Goal: Task Accomplishment & Management: Manage account settings

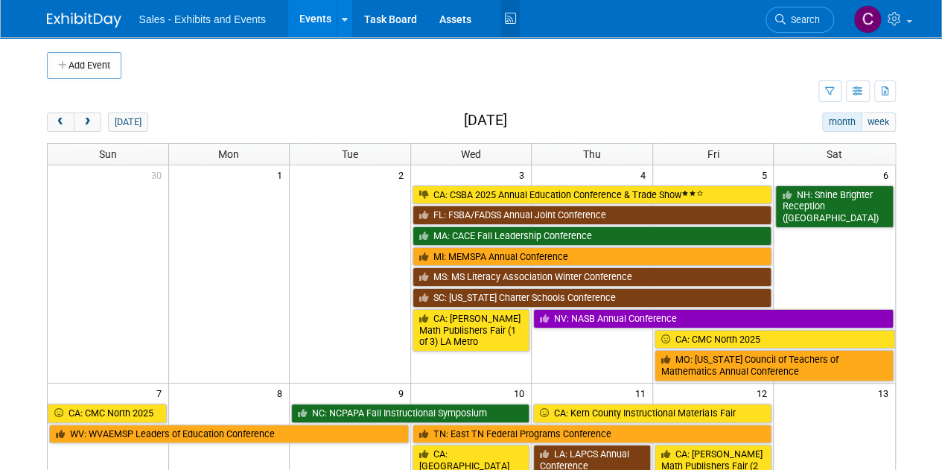
click at [506, 29] on icon at bounding box center [510, 18] width 19 height 23
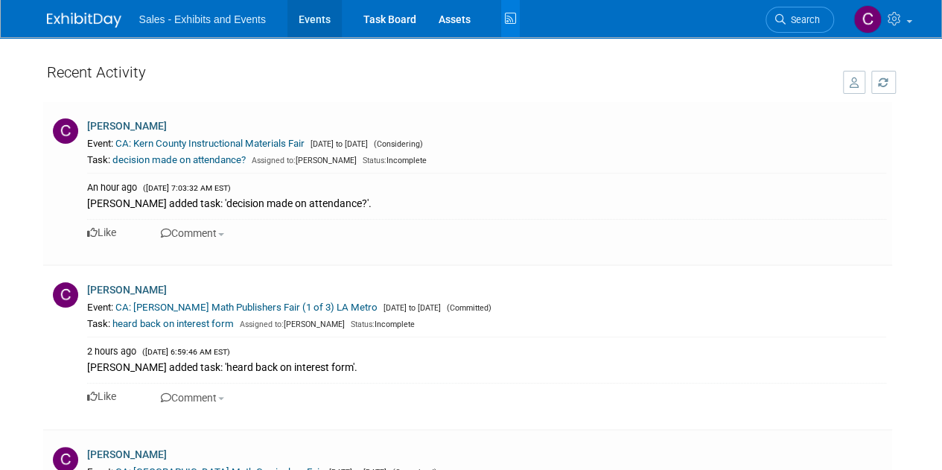
click at [301, 25] on link "Events" at bounding box center [314, 18] width 54 height 37
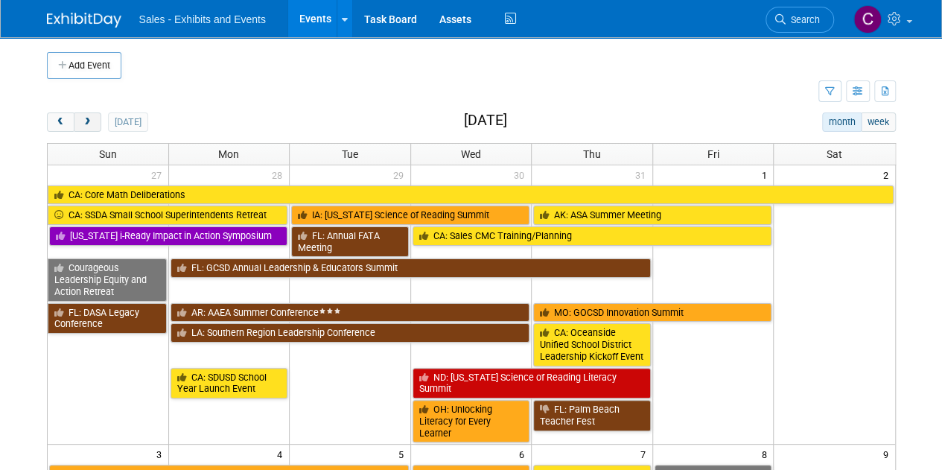
click at [85, 128] on button "next" at bounding box center [88, 121] width 28 height 19
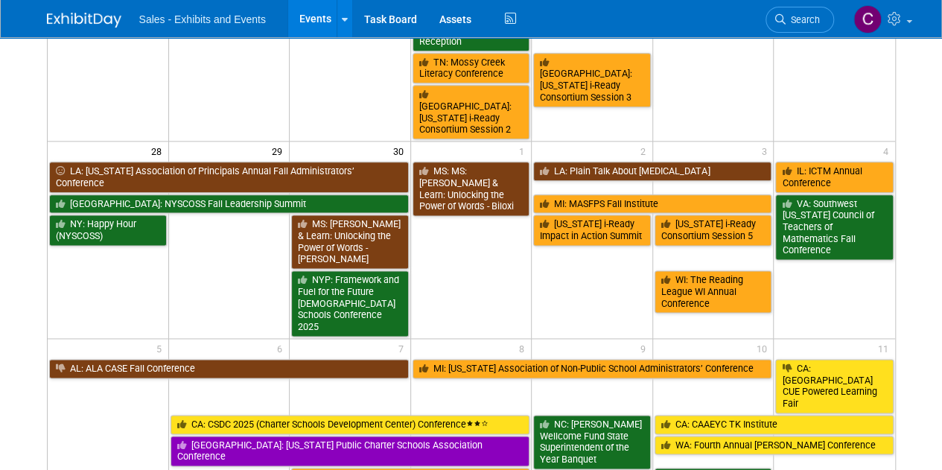
scroll to position [858, 0]
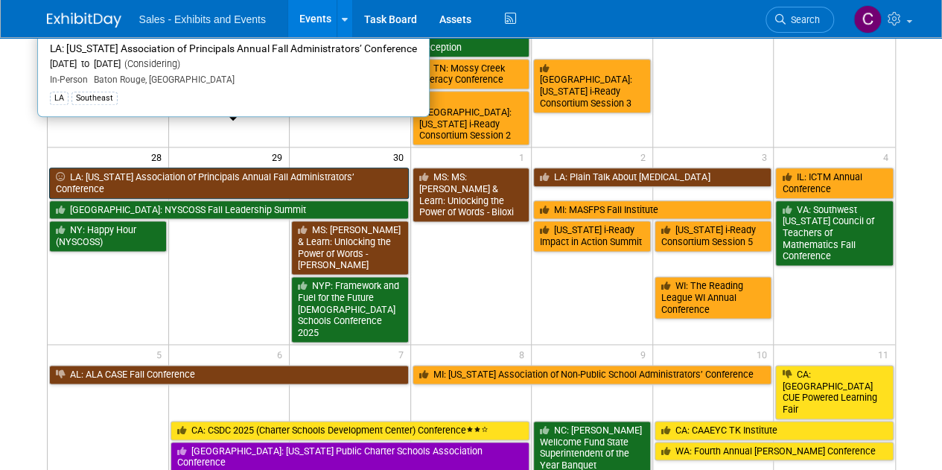
click at [188, 168] on link "LA: Louisiana Association of Principals Annual Fall Administrators’ Conference" at bounding box center [229, 183] width 360 height 31
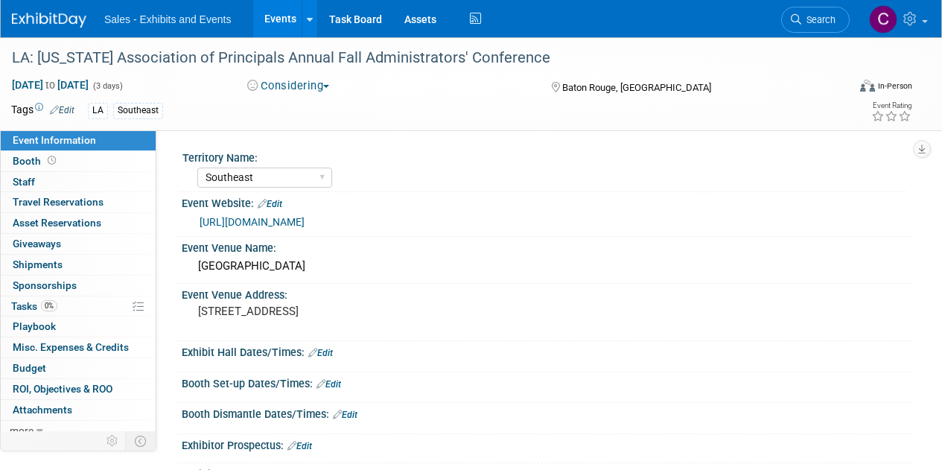
select select "Southeast"
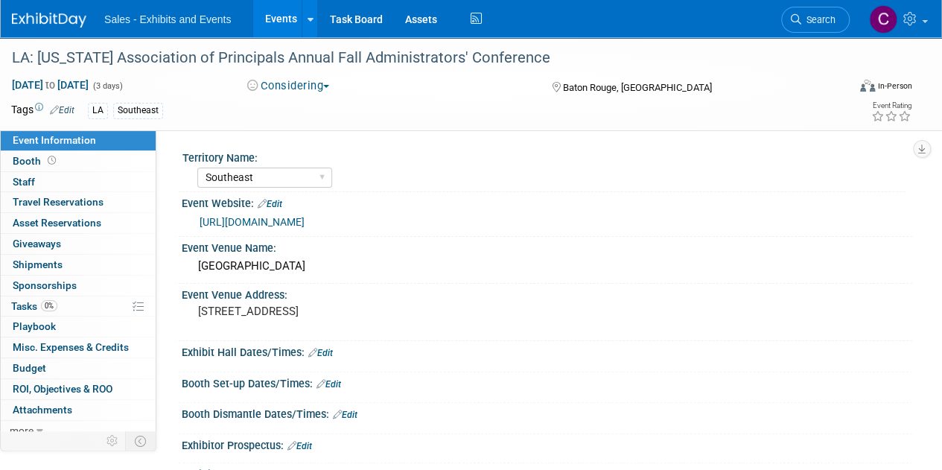
click at [307, 81] on button "Considering" at bounding box center [288, 86] width 93 height 16
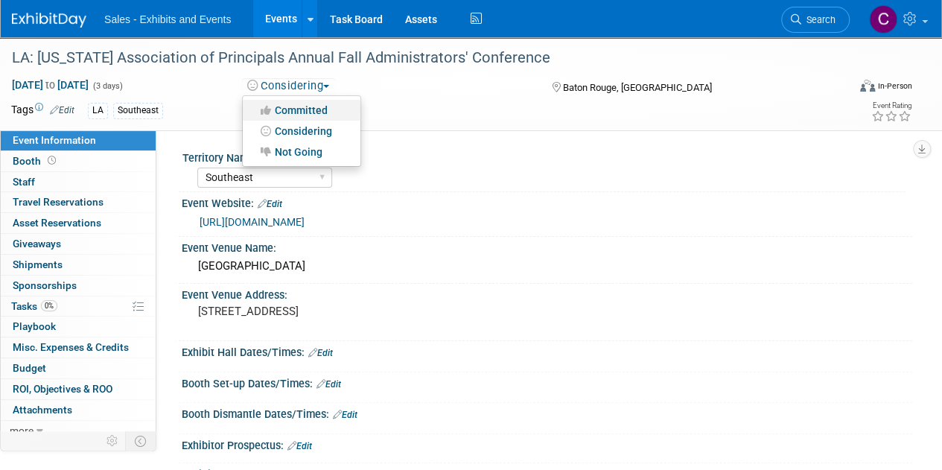
click at [319, 108] on link "Committed" at bounding box center [302, 110] width 118 height 21
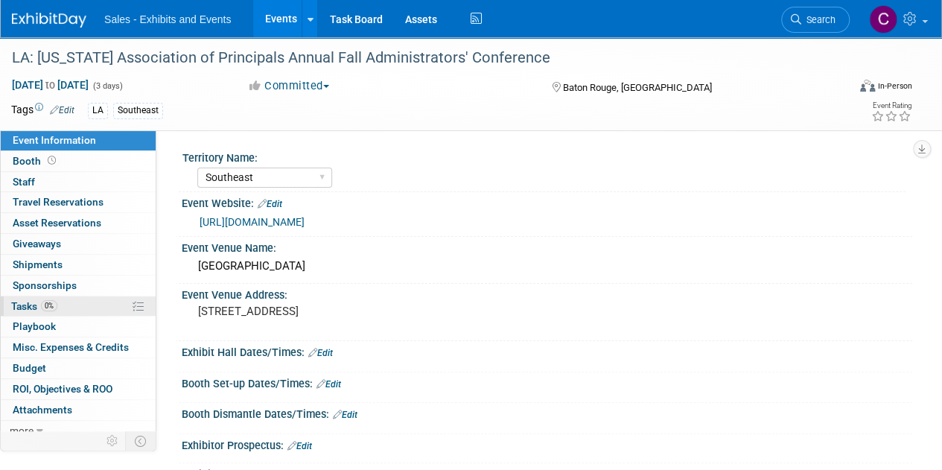
click at [24, 302] on span "Tasks 0%" at bounding box center [34, 306] width 46 height 12
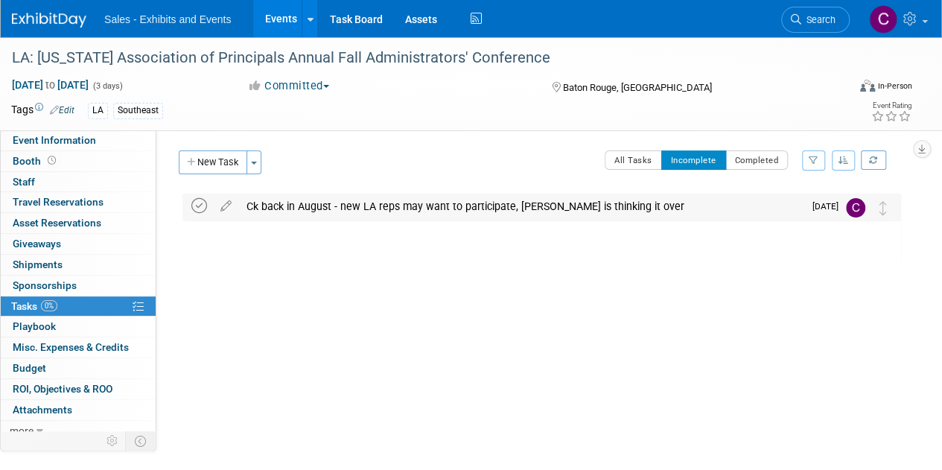
click at [198, 202] on icon at bounding box center [199, 206] width 16 height 16
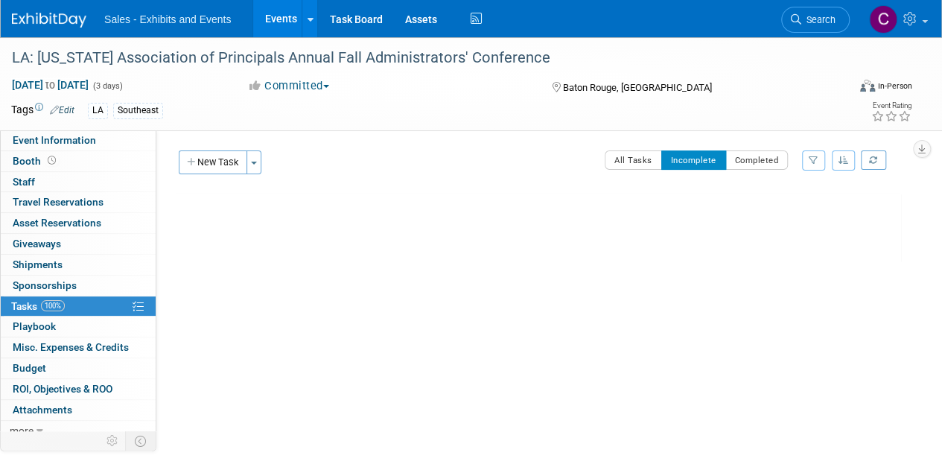
click at [288, 16] on link "Events" at bounding box center [280, 18] width 54 height 37
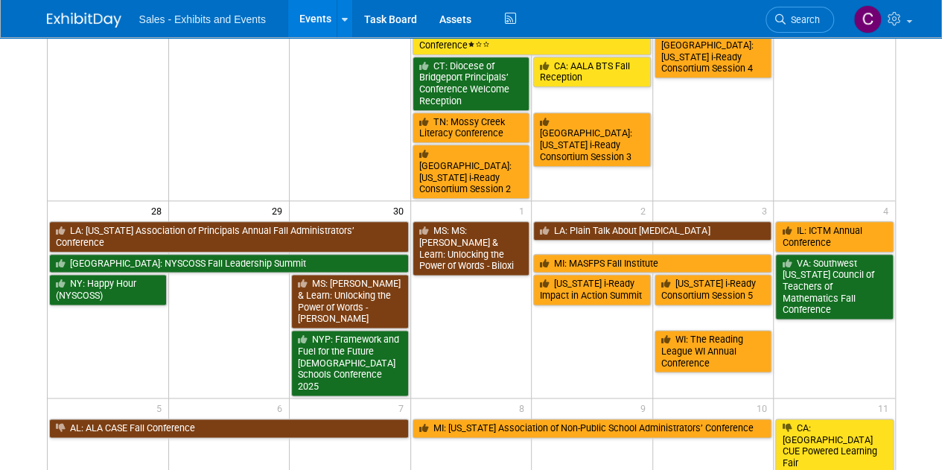
scroll to position [801, 0]
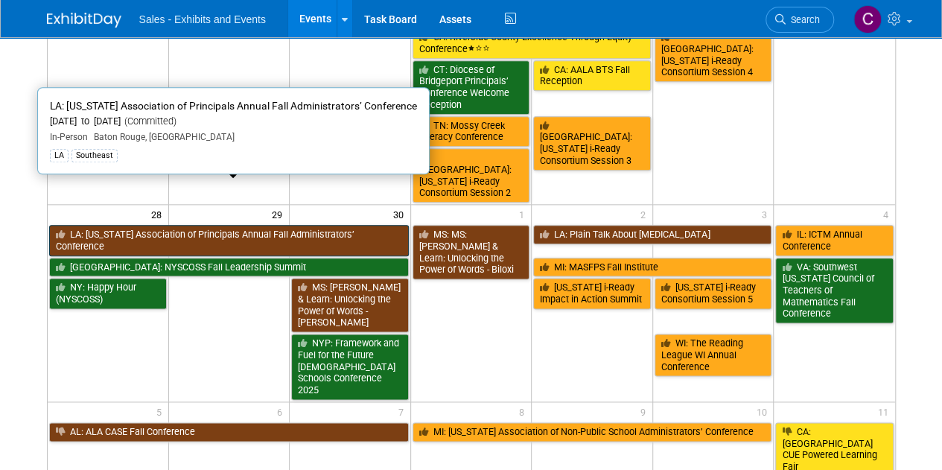
click at [197, 225] on link "LA: Louisiana Association of Principals Annual Fall Administrators’ Conference" at bounding box center [229, 240] width 360 height 31
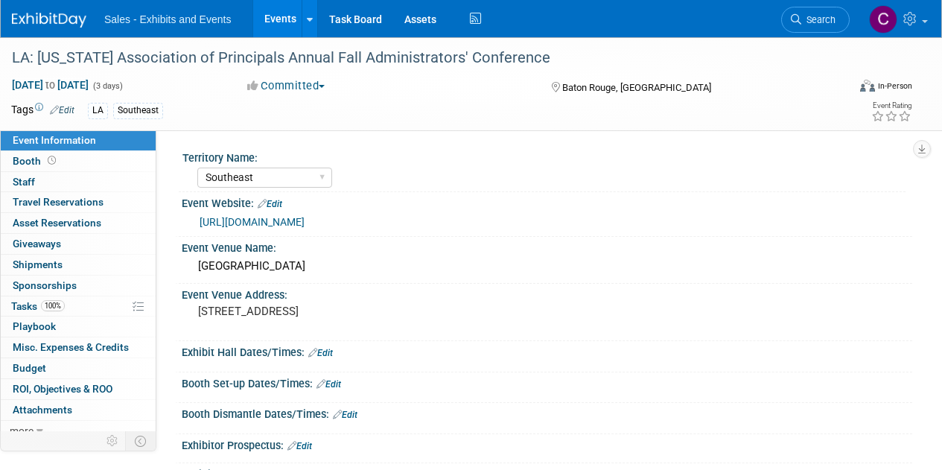
select select "Southeast"
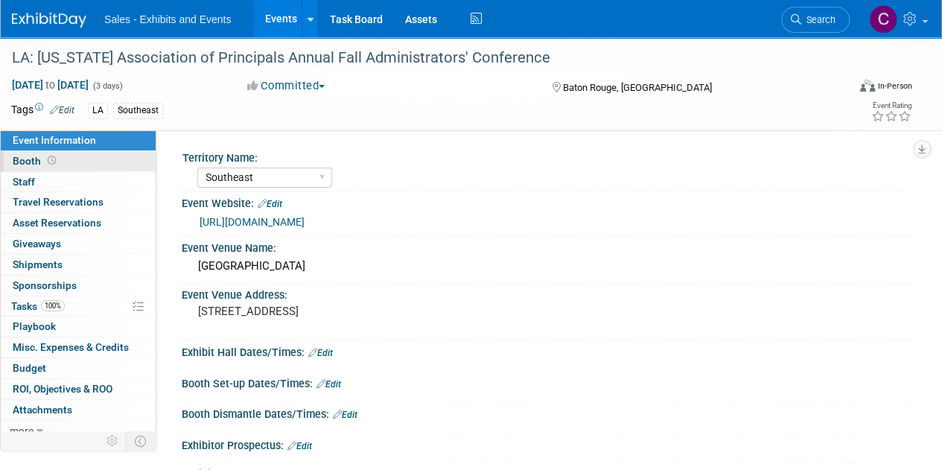
click at [39, 155] on span "Booth" at bounding box center [36, 161] width 46 height 12
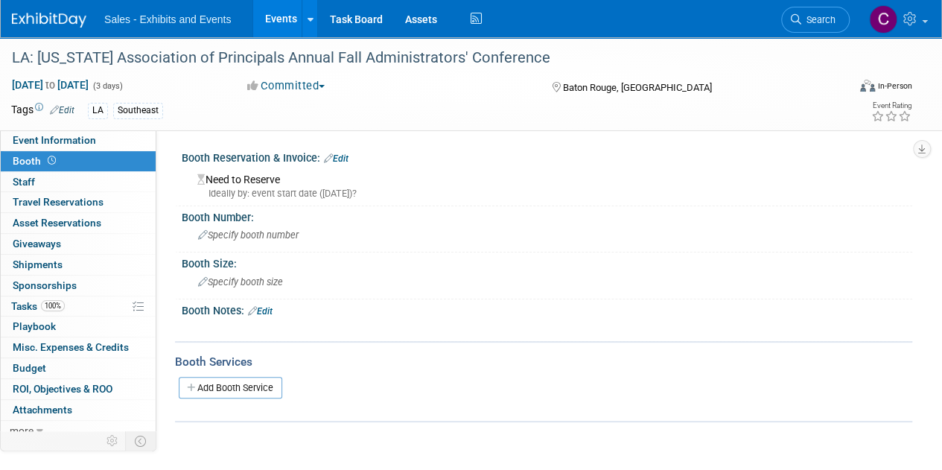
click at [335, 162] on link "Edit" at bounding box center [336, 158] width 25 height 10
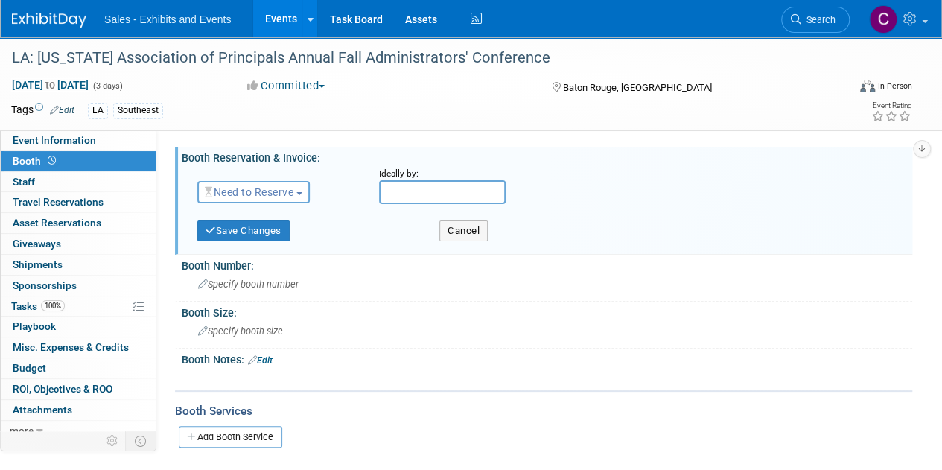
click at [281, 199] on button "Need to Reserve" at bounding box center [253, 192] width 112 height 22
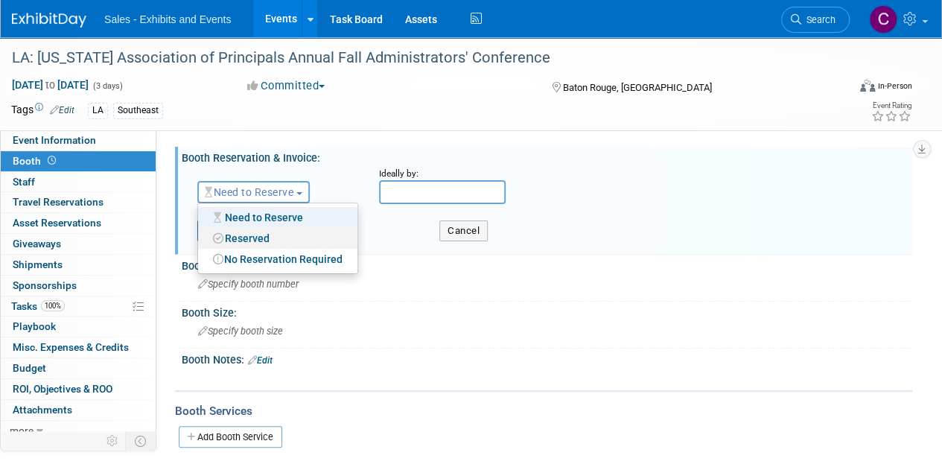
click at [274, 233] on link "Reserved" at bounding box center [277, 238] width 159 height 21
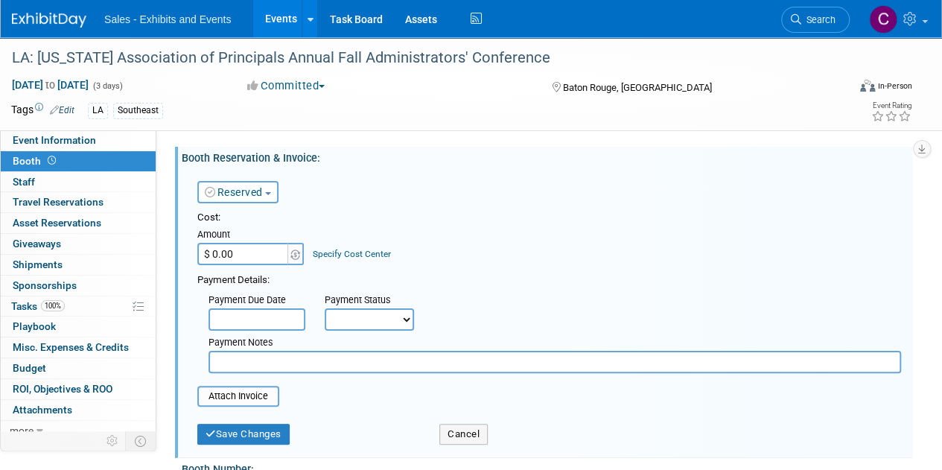
click at [267, 259] on input "$ 0.00" at bounding box center [243, 254] width 93 height 22
type input "$ 488.50"
click at [377, 325] on select "Not Paid Yet Partially Paid Paid in Full" at bounding box center [369, 319] width 89 height 22
select select "1"
click at [325, 308] on select "Not Paid Yet Partially Paid Paid in Full" at bounding box center [369, 319] width 89 height 22
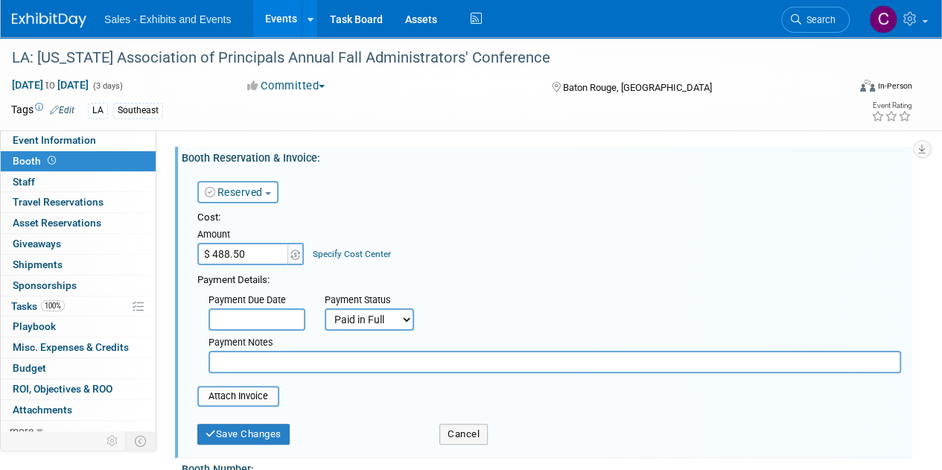
click at [262, 358] on input "text" at bounding box center [555, 362] width 693 height 22
click at [256, 400] on input "file" at bounding box center [189, 396] width 177 height 18
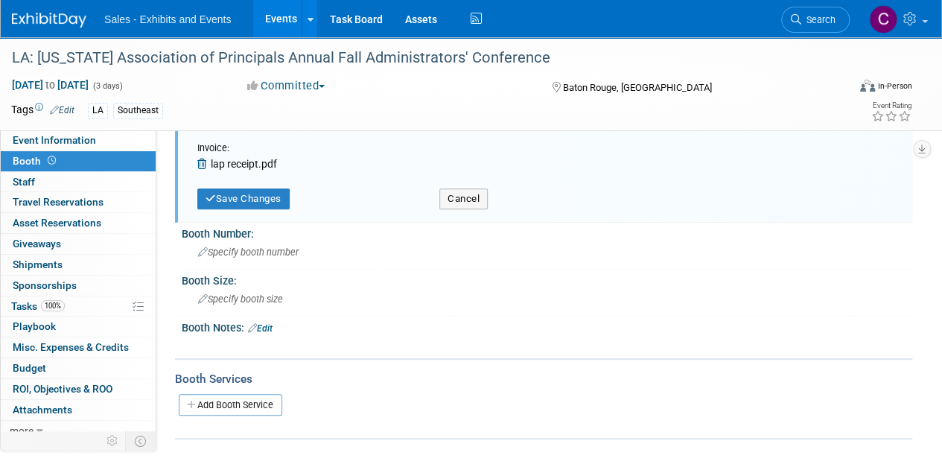
scroll to position [98, 0]
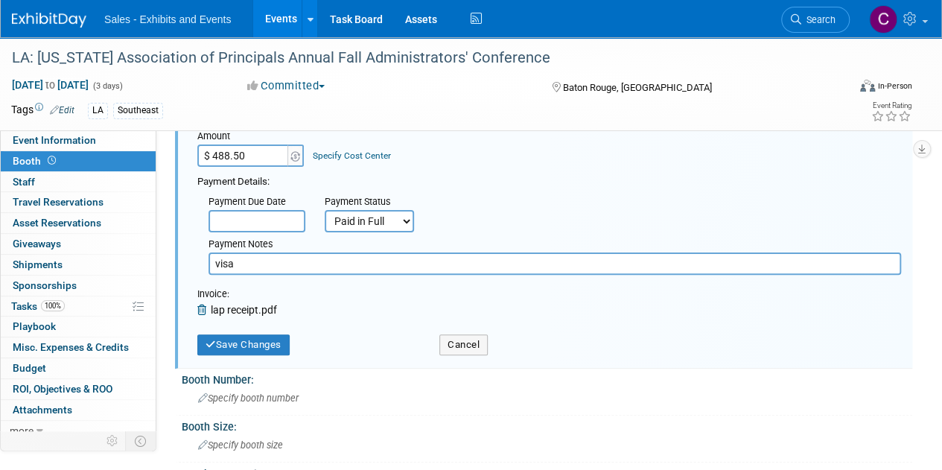
click at [332, 260] on input "visa" at bounding box center [555, 263] width 693 height 22
type input "visa - includes electricity fee"
click at [281, 341] on button "Save Changes" at bounding box center [243, 344] width 92 height 21
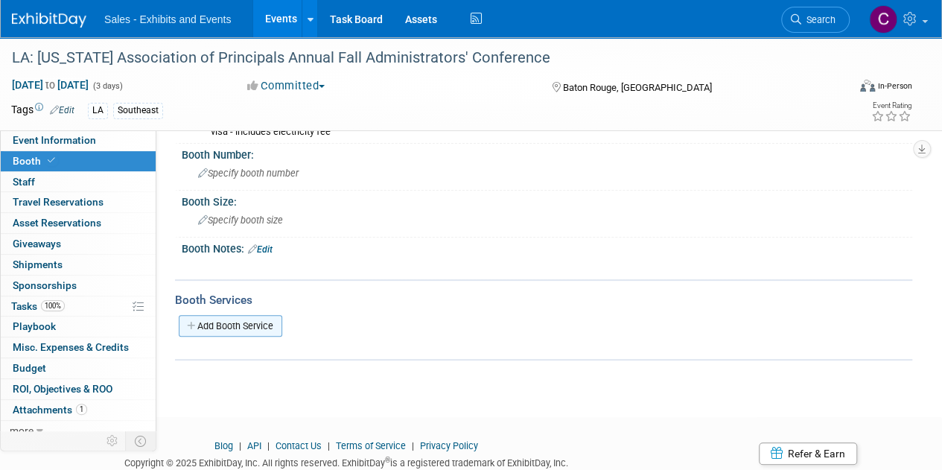
click at [259, 324] on link "Add Booth Service" at bounding box center [231, 326] width 104 height 22
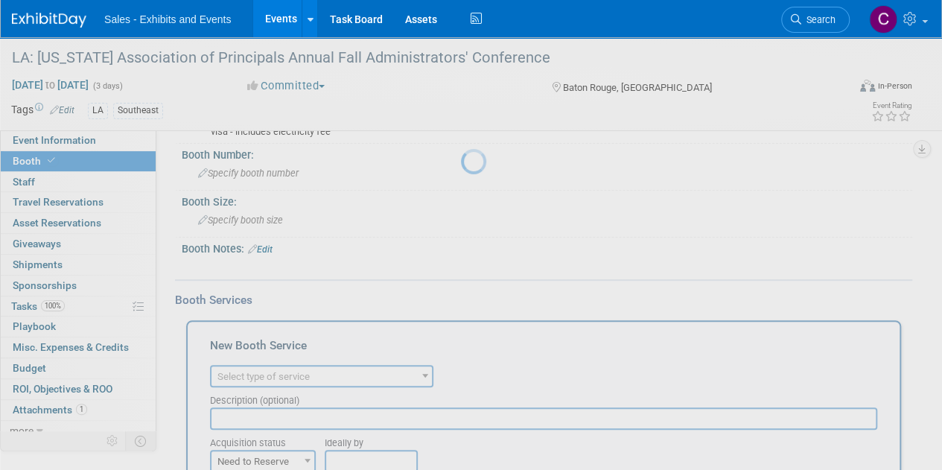
scroll to position [0, 0]
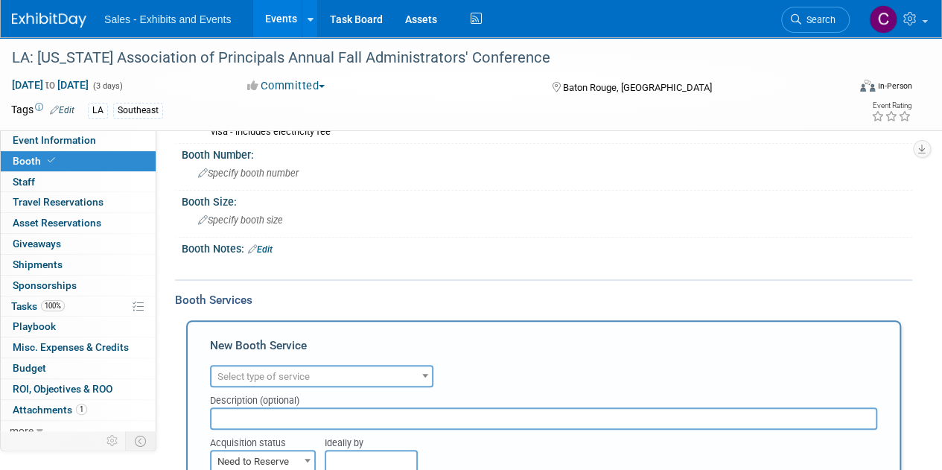
click at [304, 374] on span "Select type of service" at bounding box center [263, 376] width 92 height 11
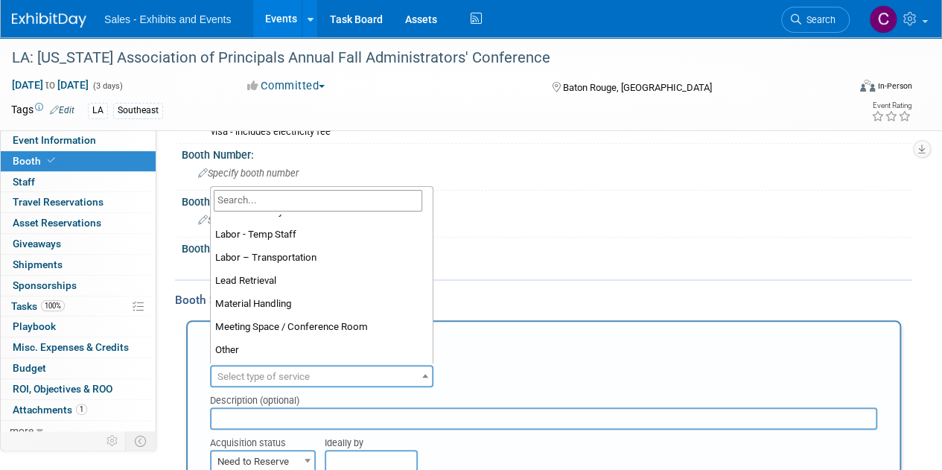
scroll to position [381, 0]
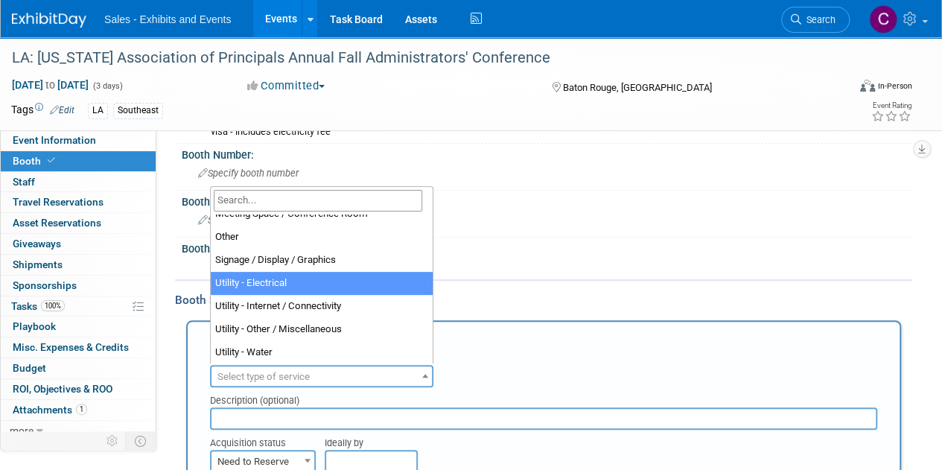
select select "8"
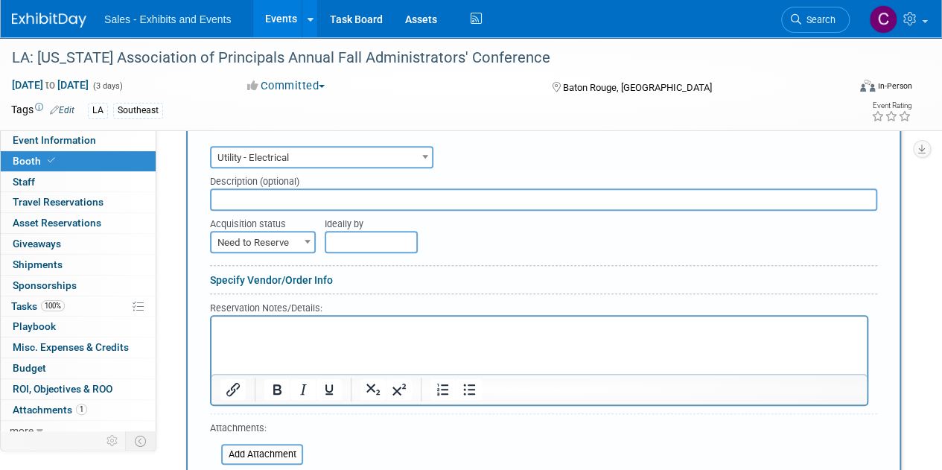
scroll to position [320, 0]
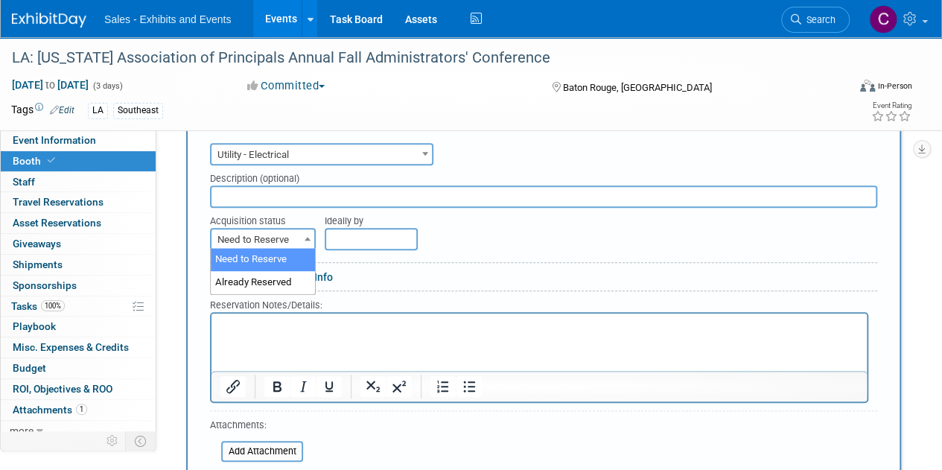
click at [249, 231] on span "Need to Reserve" at bounding box center [262, 239] width 103 height 21
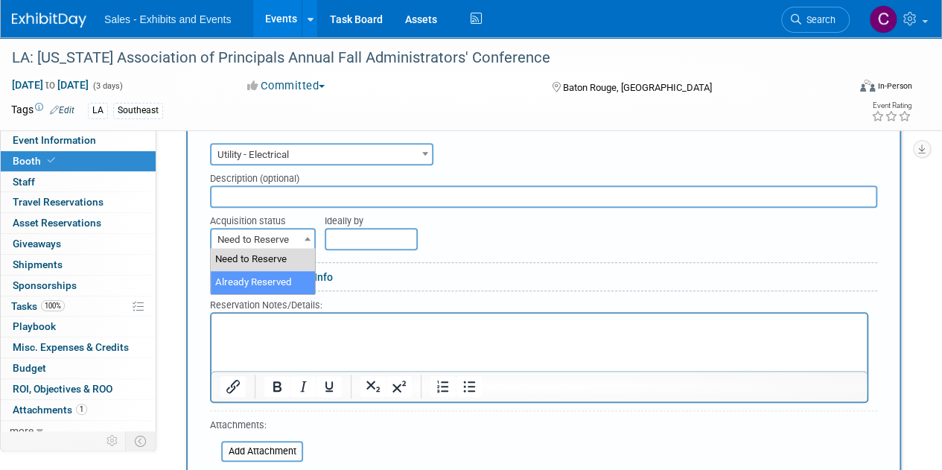
select select "2"
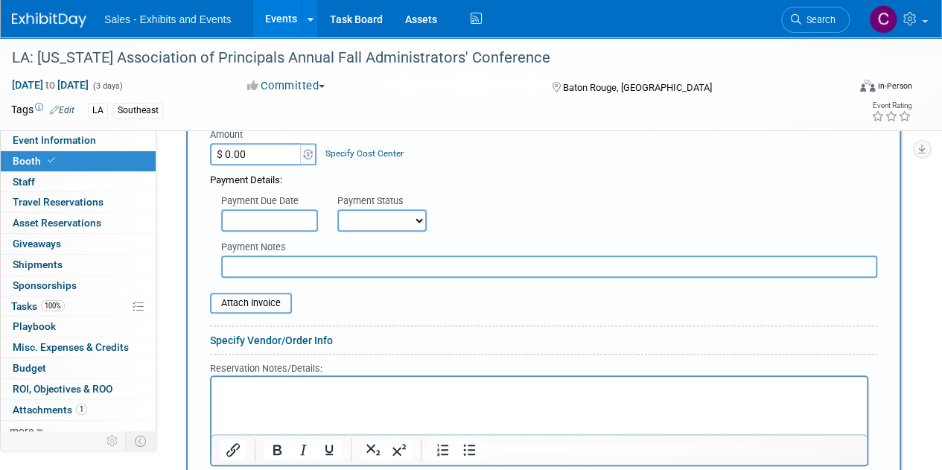
scroll to position [500, 0]
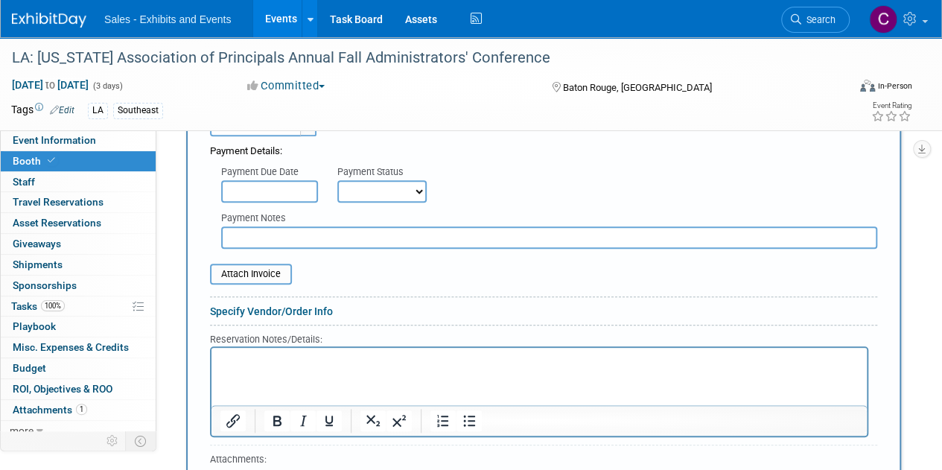
click at [344, 231] on input "text" at bounding box center [549, 237] width 656 height 22
type input "#"
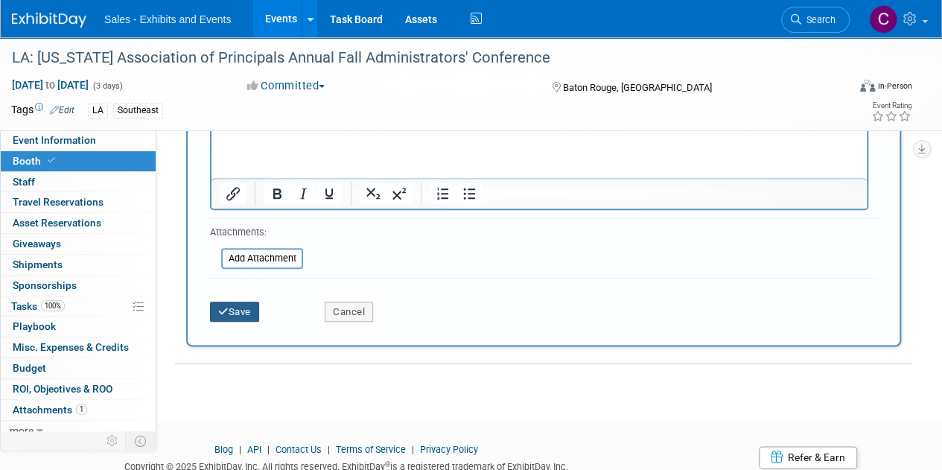
type input "$25 paid within booth invoice"
click at [238, 307] on button "Save" at bounding box center [234, 312] width 49 height 21
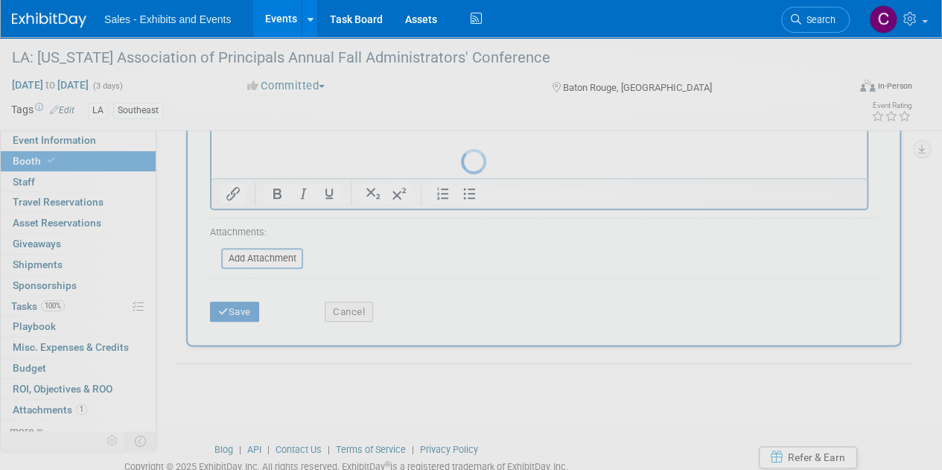
scroll to position [243, 0]
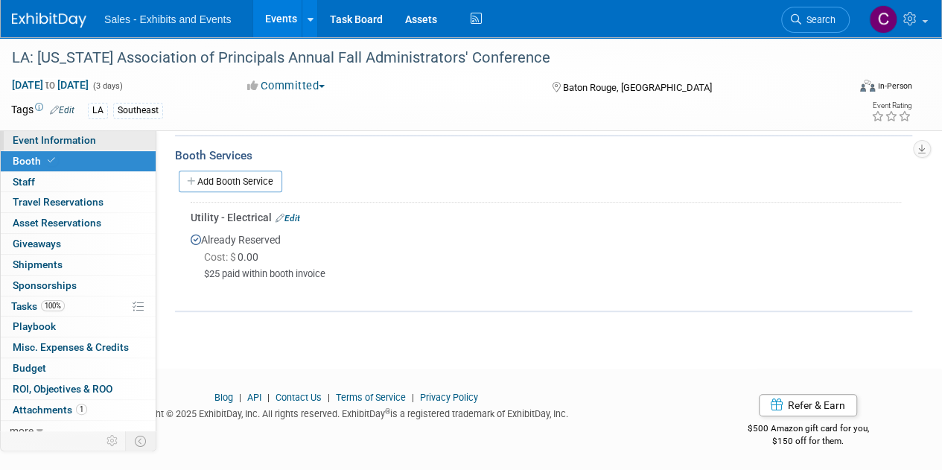
click at [48, 144] on span "Event Information" at bounding box center [54, 140] width 83 height 12
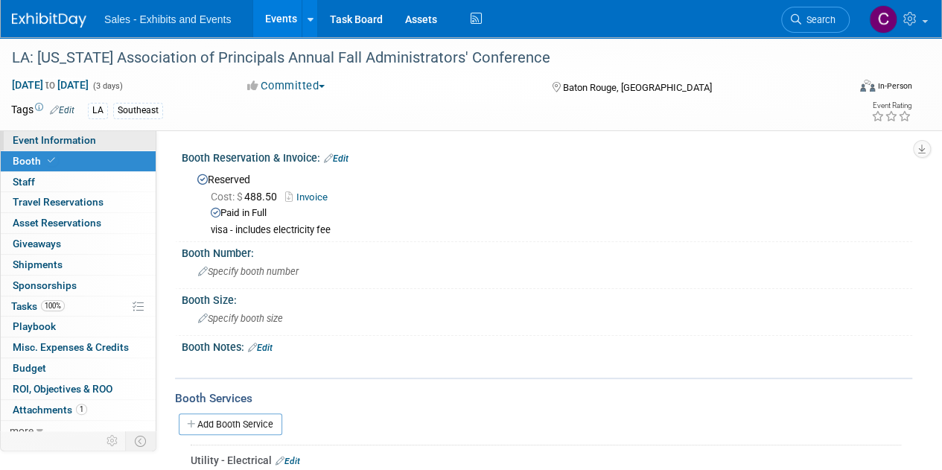
select select "Southeast"
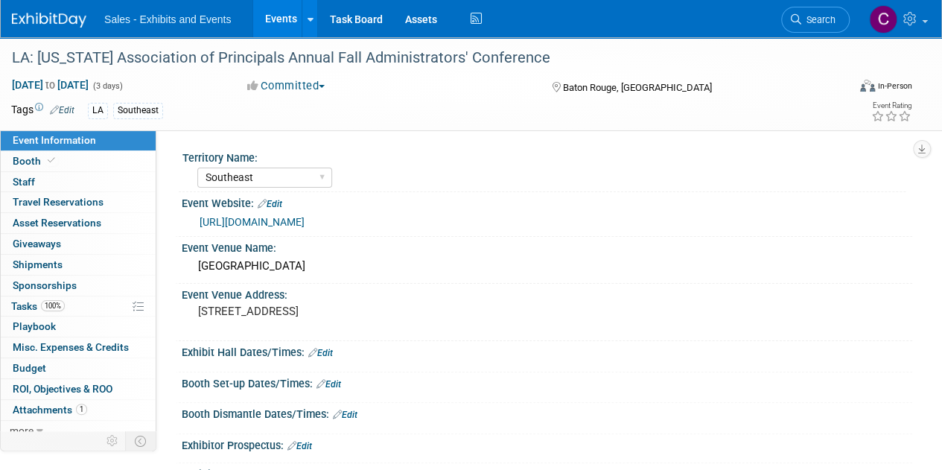
click at [349, 210] on div "https://laprincipals.org/meetinginfo.php?id=40&ts=1744656034" at bounding box center [547, 220] width 708 height 21
click at [351, 231] on div "https://laprincipals.org/meetinginfo.php?id=40&ts=1744656034" at bounding box center [547, 221] width 731 height 22
click at [305, 223] on link "https://laprincipals.org/meetinginfo.php?id=40&ts=1744656034" at bounding box center [252, 222] width 105 height 12
click at [23, 155] on span "Booth" at bounding box center [35, 161] width 45 height 12
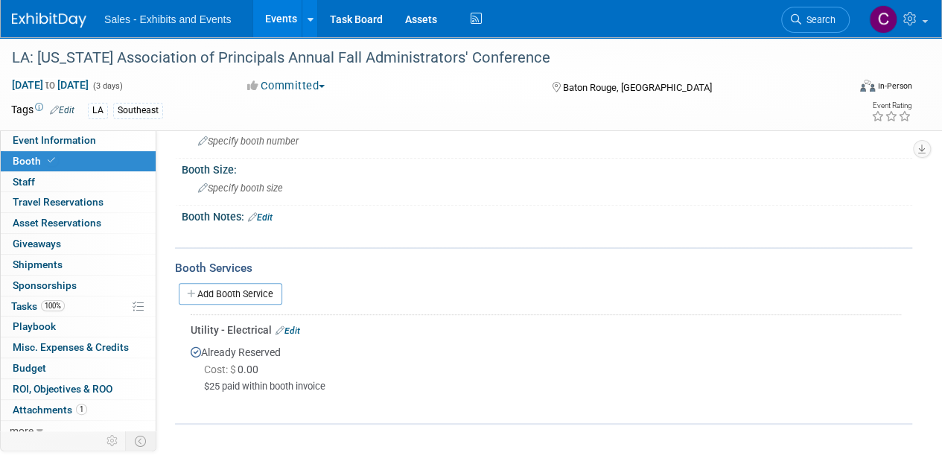
scroll to position [144, 0]
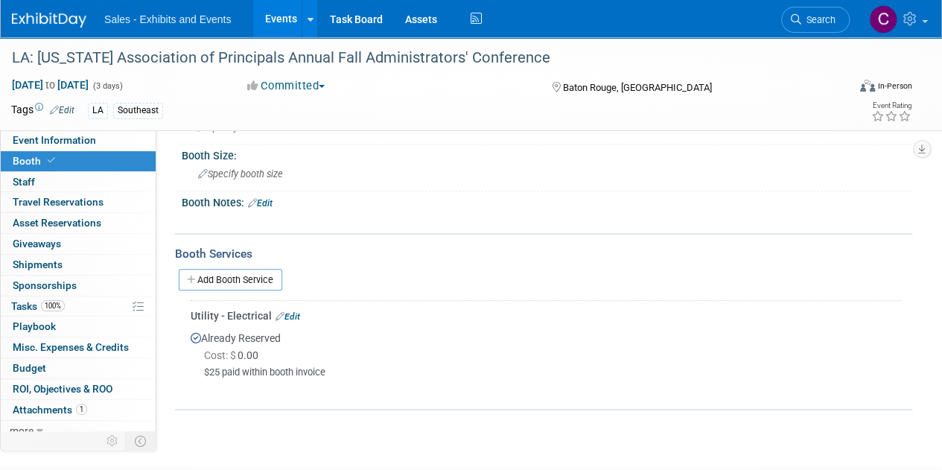
click at [265, 201] on link "Edit" at bounding box center [260, 203] width 25 height 10
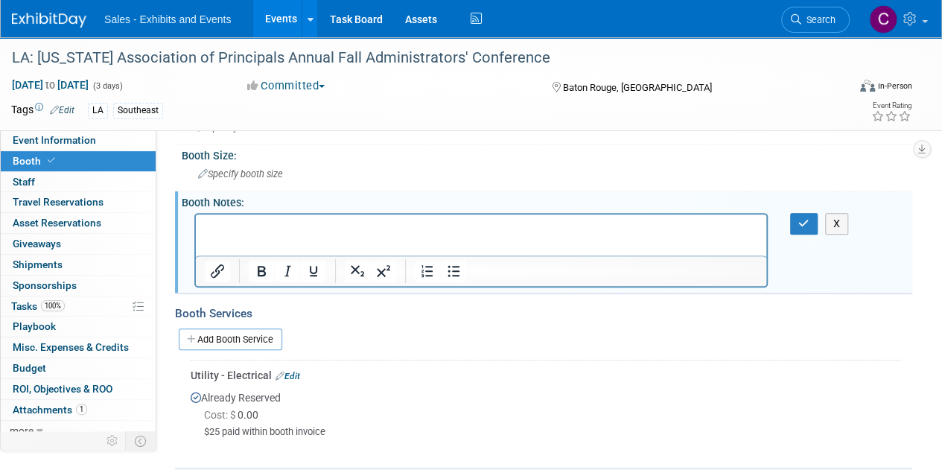
scroll to position [0, 0]
drag, startPoint x: 280, startPoint y: 235, endPoint x: 207, endPoint y: 240, distance: 73.1
click at [207, 235] on html at bounding box center [481, 224] width 570 height 21
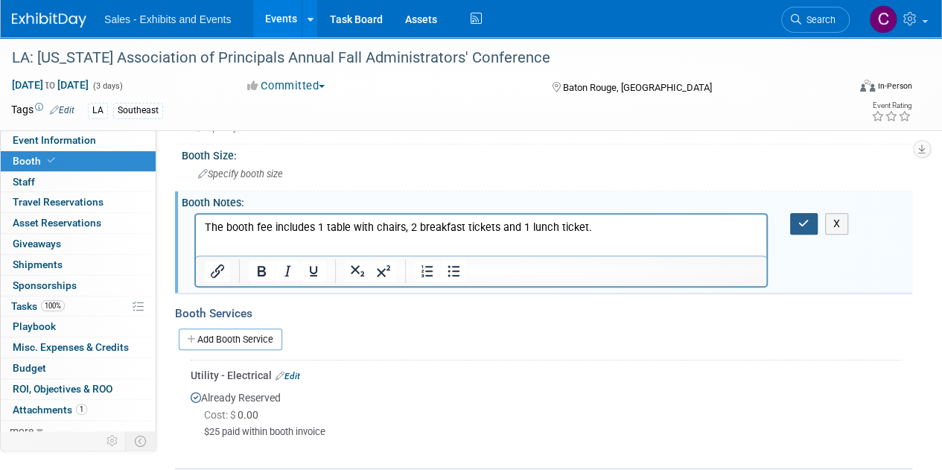
click at [801, 229] on button "button" at bounding box center [804, 224] width 28 height 22
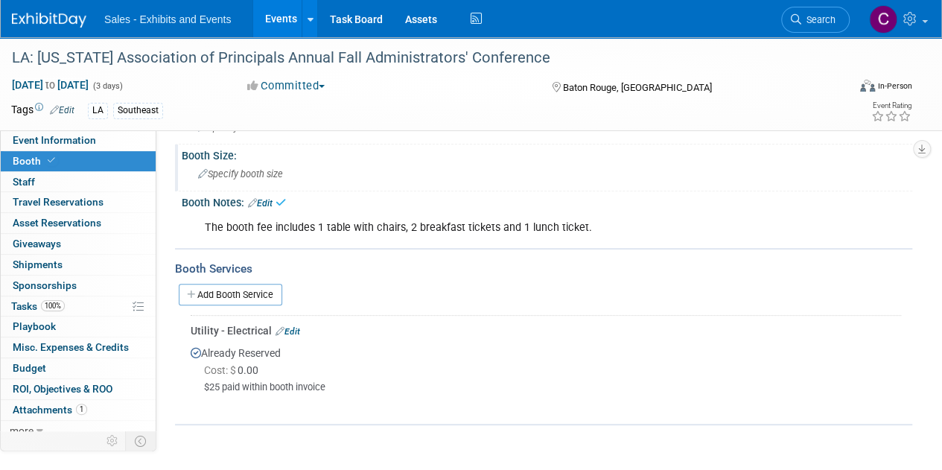
click at [238, 162] on div "Specify booth size" at bounding box center [547, 173] width 708 height 23
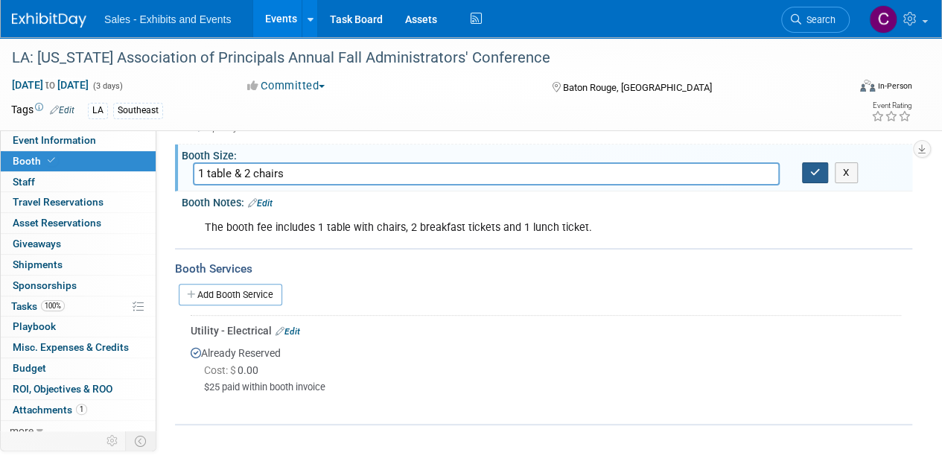
type input "1 table & 2 chairs"
click at [815, 169] on icon "button" at bounding box center [815, 173] width 10 height 10
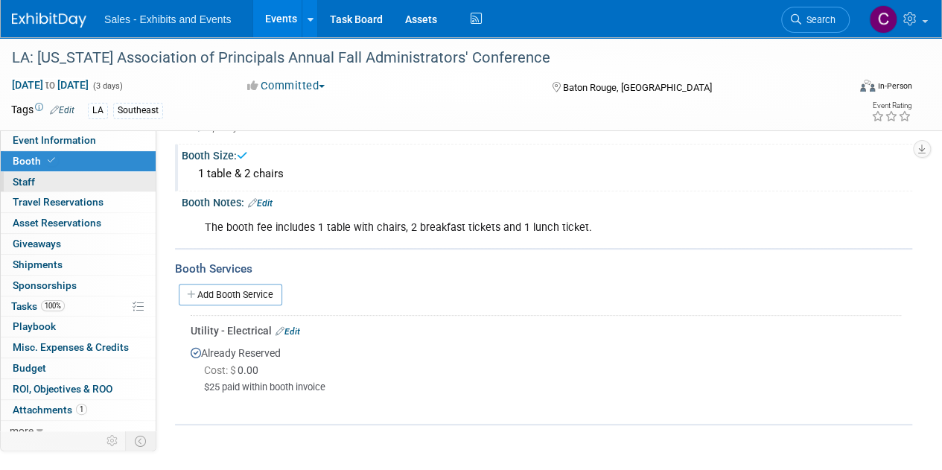
drag, startPoint x: 42, startPoint y: 206, endPoint x: 80, endPoint y: 178, distance: 48.0
click at [42, 206] on span "Travel Reservations 0" at bounding box center [58, 202] width 91 height 12
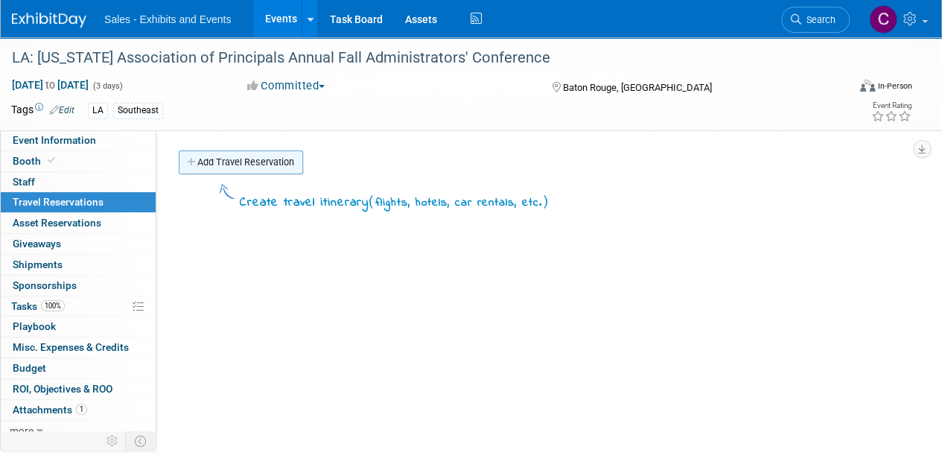
click at [217, 171] on link "Add Travel Reservation" at bounding box center [241, 162] width 124 height 24
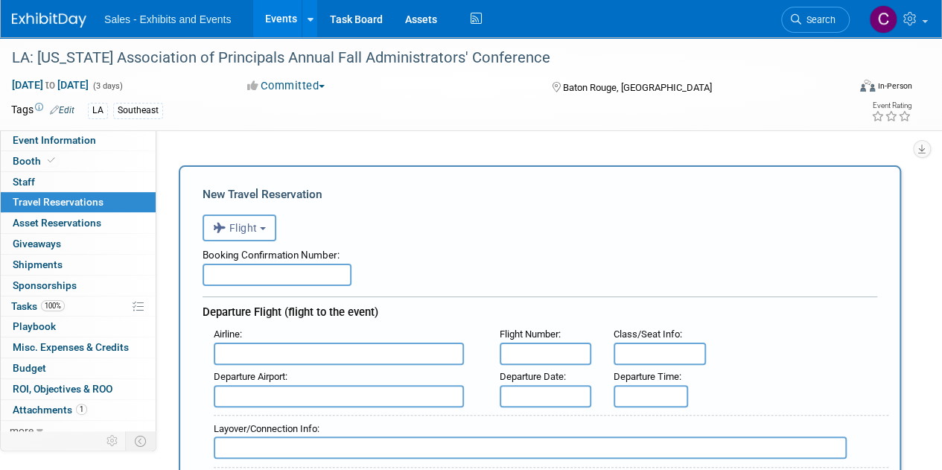
click at [259, 240] on button "Flight" at bounding box center [240, 227] width 74 height 27
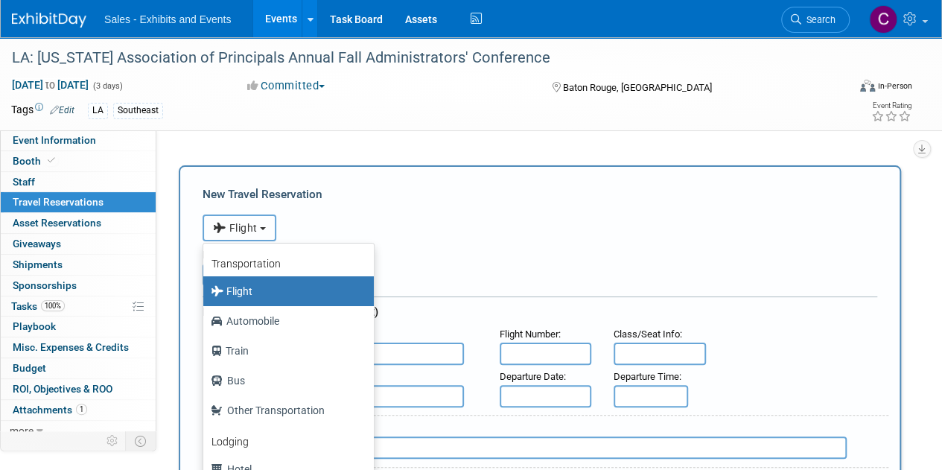
scroll to position [63, 0]
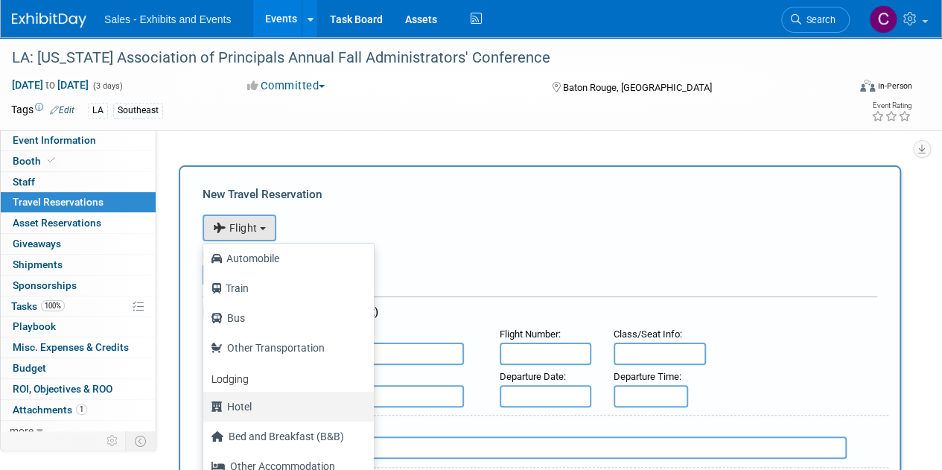
click at [287, 409] on label "Hotel" at bounding box center [285, 407] width 148 height 24
click at [206, 409] on input "Hotel" at bounding box center [201, 405] width 10 height 10
select select "6"
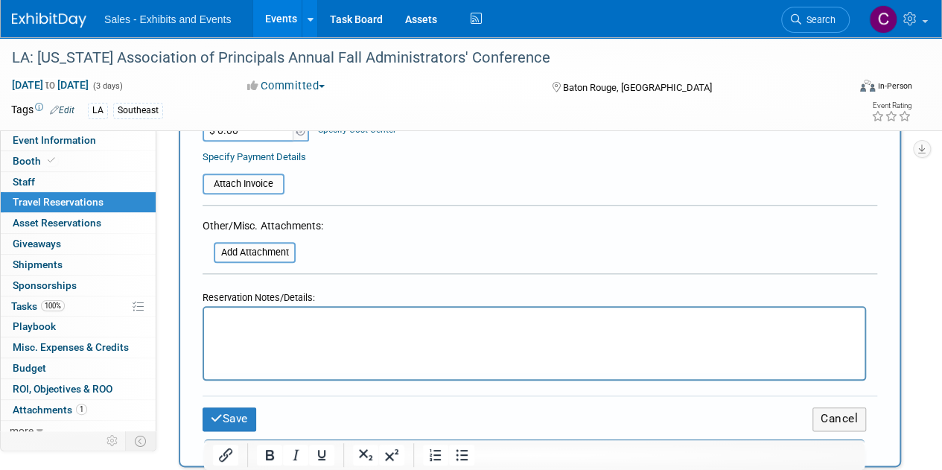
scroll to position [660, 0]
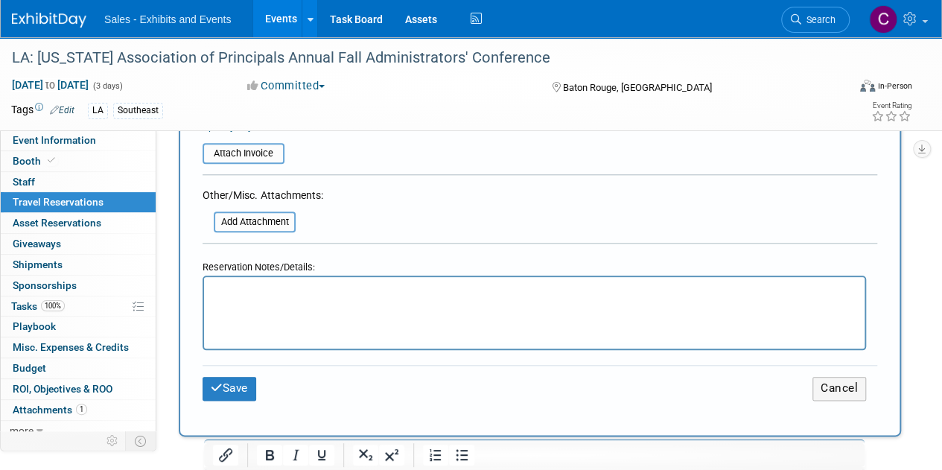
drag, startPoint x: 347, startPoint y: 301, endPoint x: 235, endPoint y: 308, distance: 111.9
click at [235, 299] on html at bounding box center [534, 288] width 661 height 22
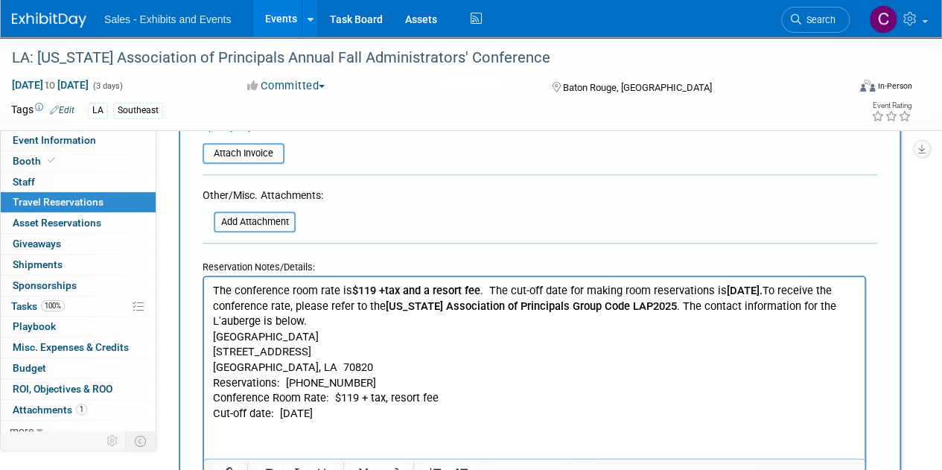
click at [373, 319] on p "The conference room rate is $119 +tax and a resort fee . The cut-off date for m…" at bounding box center [534, 306] width 643 height 46
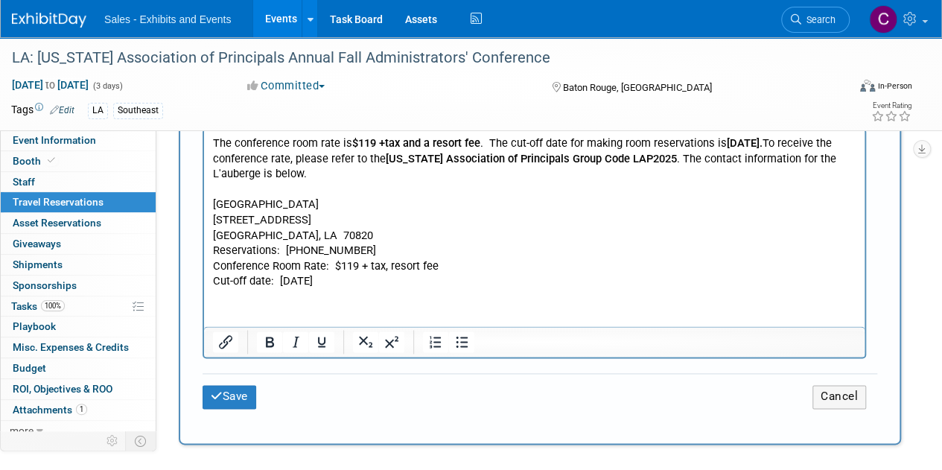
scroll to position [780, 0]
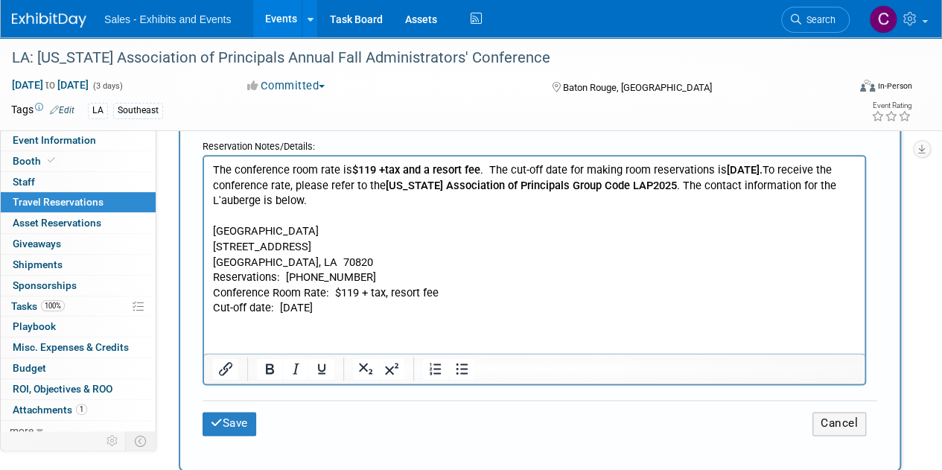
click at [261, 427] on td "Save" at bounding box center [315, 423] width 225 height 23
click at [224, 424] on button "Save" at bounding box center [230, 423] width 54 height 23
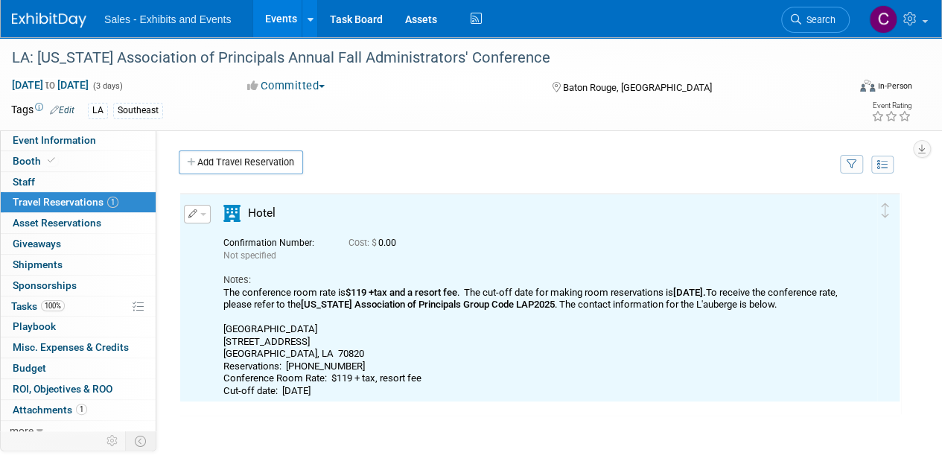
scroll to position [0, 0]
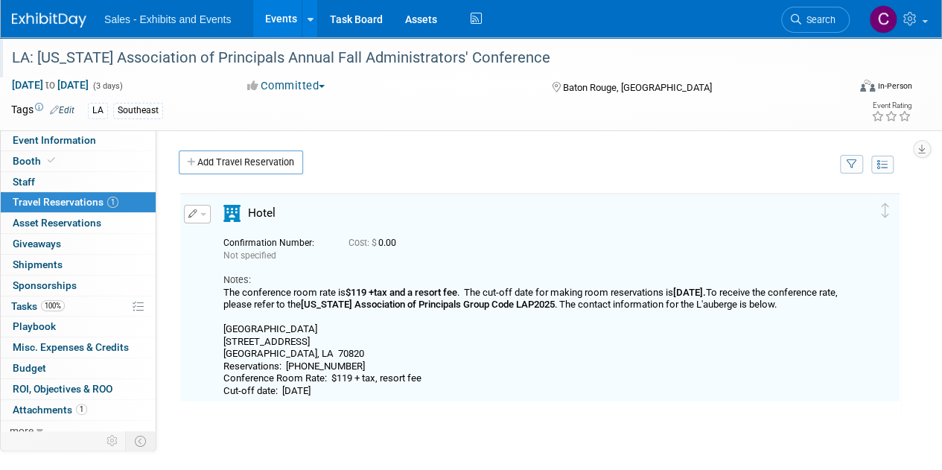
drag, startPoint x: 43, startPoint y: 147, endPoint x: 161, endPoint y: 75, distance: 137.7
click at [43, 147] on link "Event Information" at bounding box center [78, 140] width 155 height 20
select select "Southeast"
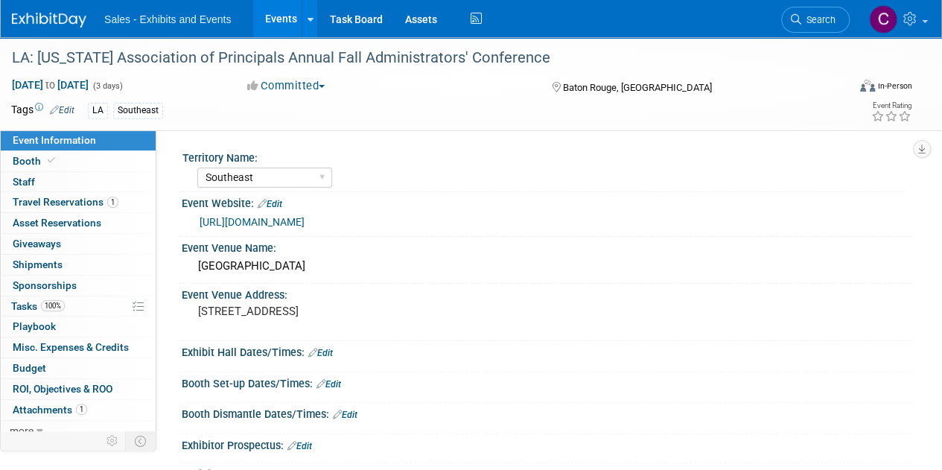
click at [340, 379] on link "Edit" at bounding box center [328, 384] width 25 height 10
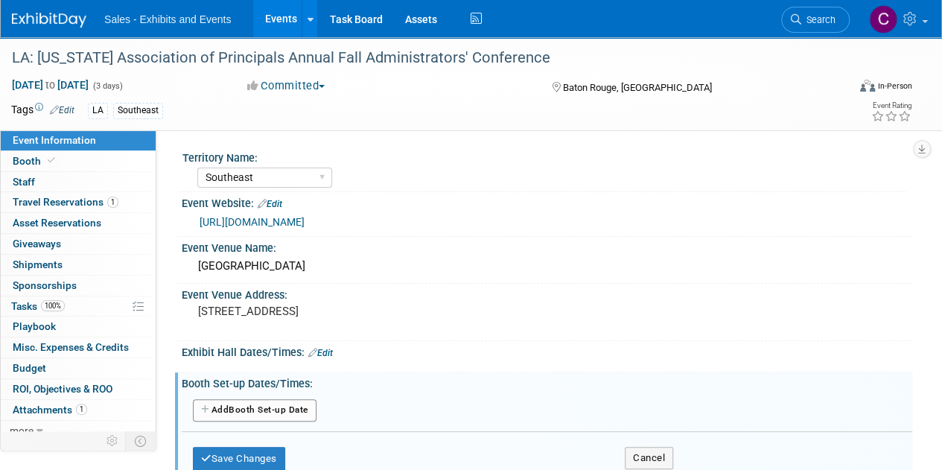
click at [281, 417] on button "Add Another Booth Set-up Date" at bounding box center [255, 410] width 124 height 22
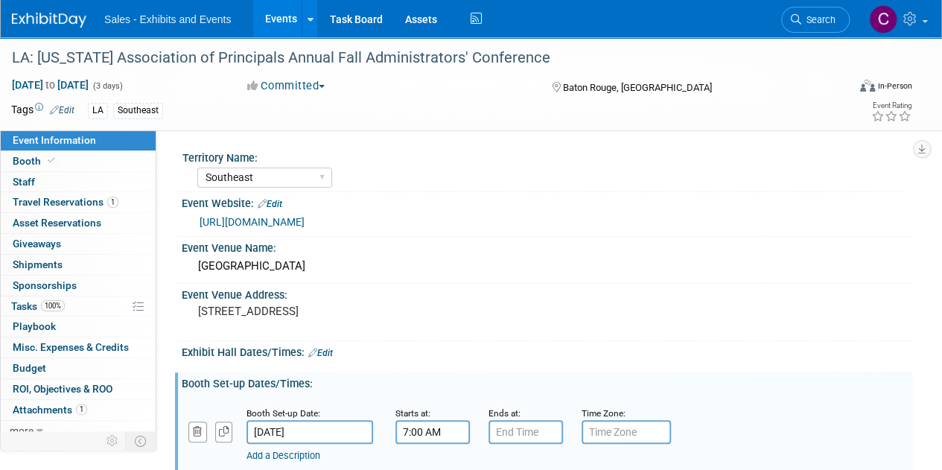
click at [404, 438] on input "7:00 AM" at bounding box center [432, 432] width 74 height 24
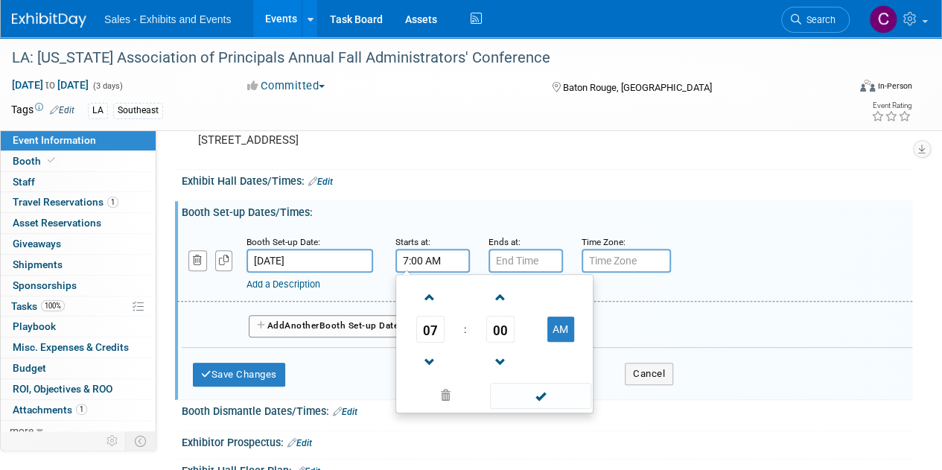
scroll to position [176, 0]
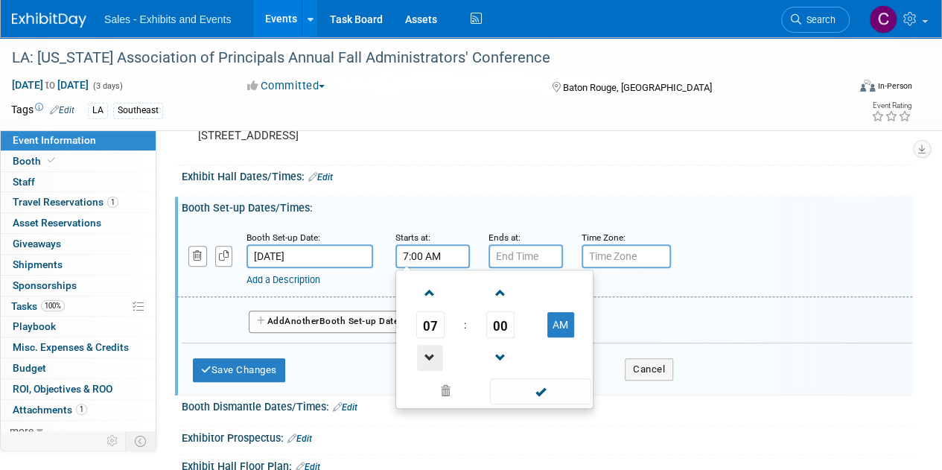
click at [433, 351] on span at bounding box center [430, 358] width 26 height 26
click at [554, 319] on button "AM" at bounding box center [560, 324] width 27 height 25
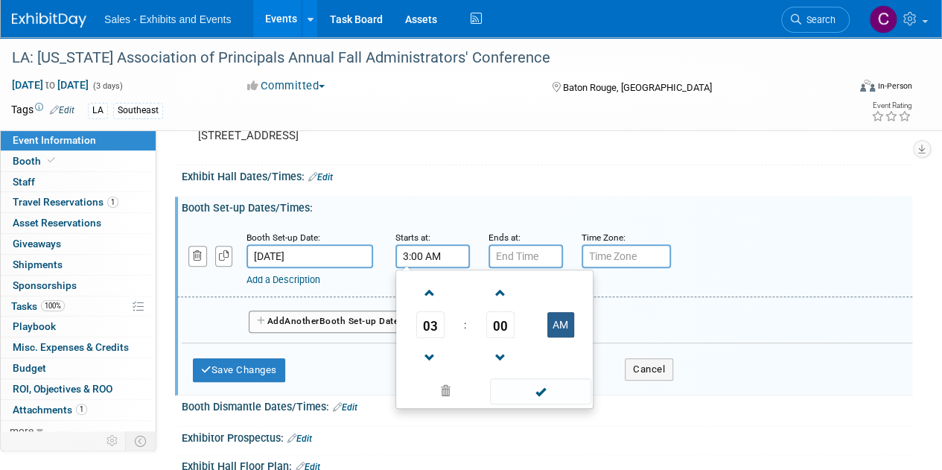
type input "3:00 PM"
click at [550, 389] on span at bounding box center [540, 391] width 101 height 26
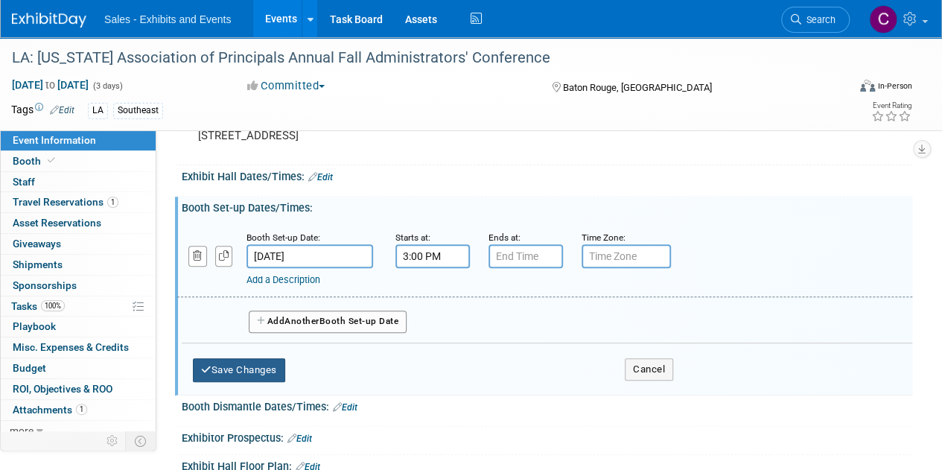
click at [260, 372] on button "Save Changes" at bounding box center [239, 370] width 92 height 24
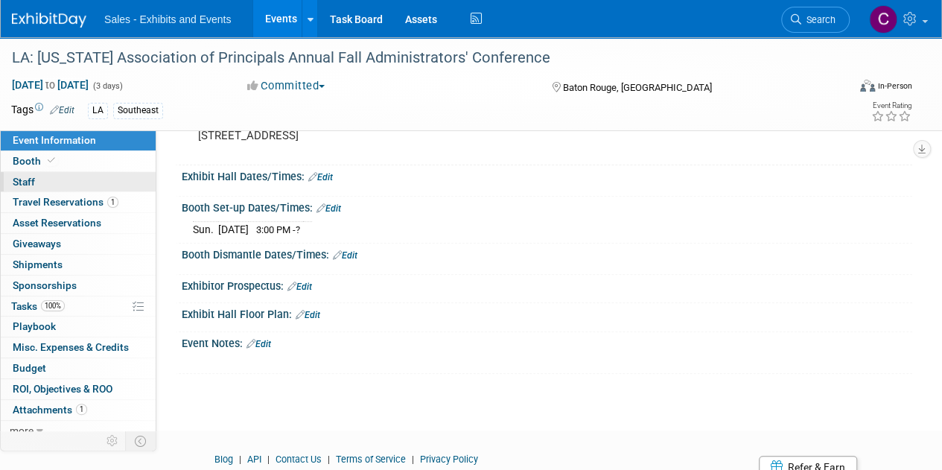
click at [38, 181] on link "0 Staff 0" at bounding box center [78, 182] width 155 height 20
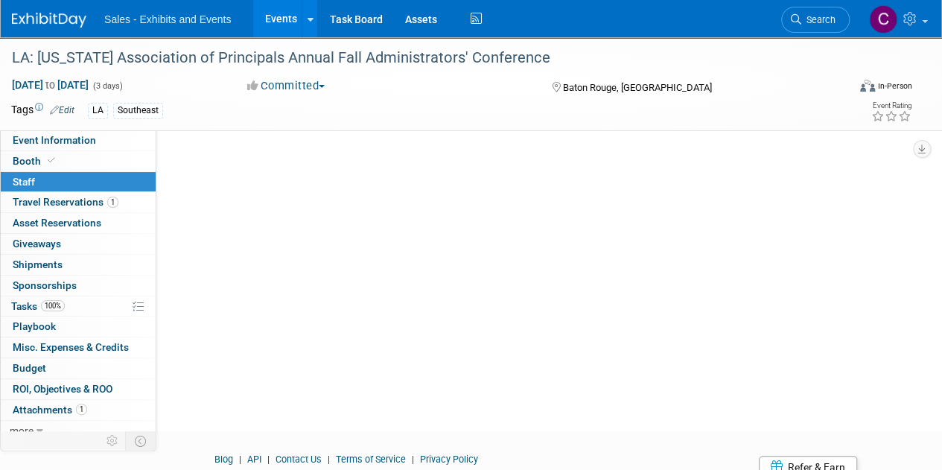
scroll to position [0, 0]
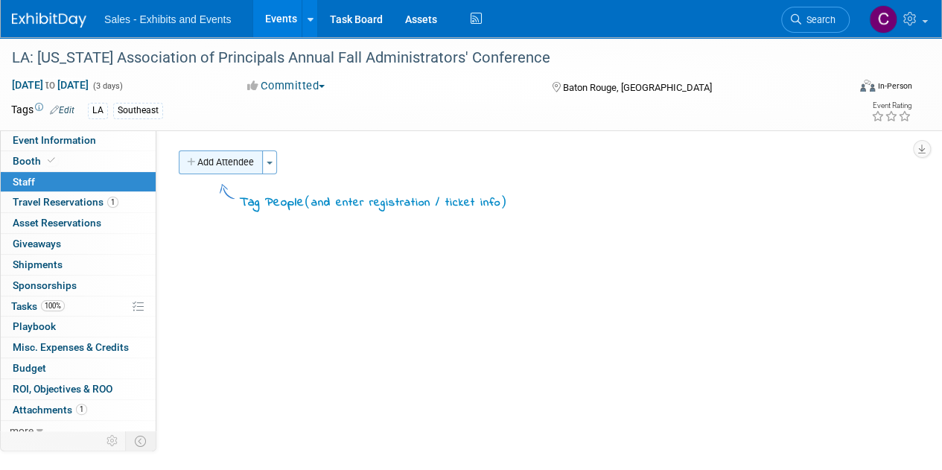
click at [236, 159] on button "Add Attendee" at bounding box center [221, 162] width 84 height 24
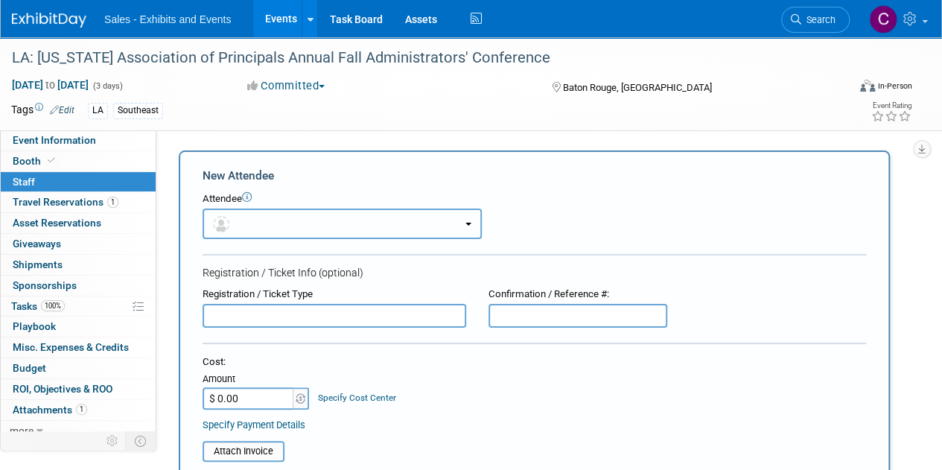
click at [251, 216] on button "button" at bounding box center [342, 224] width 279 height 31
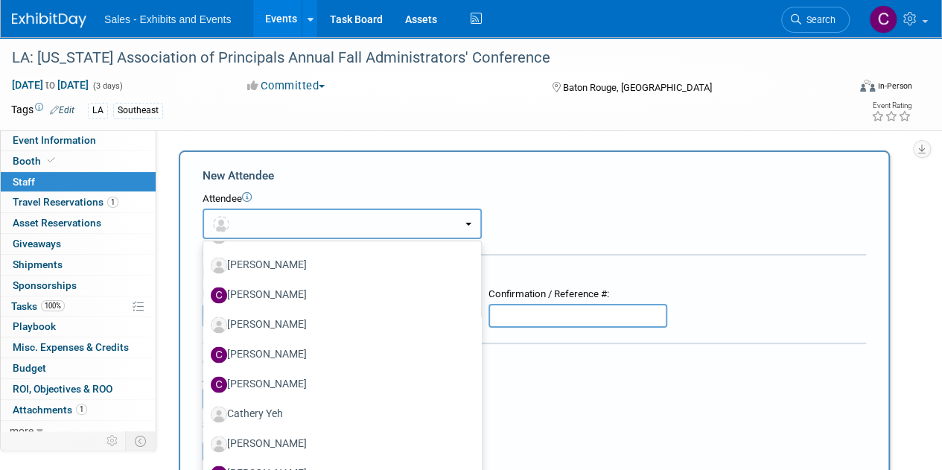
scroll to position [1503, 0]
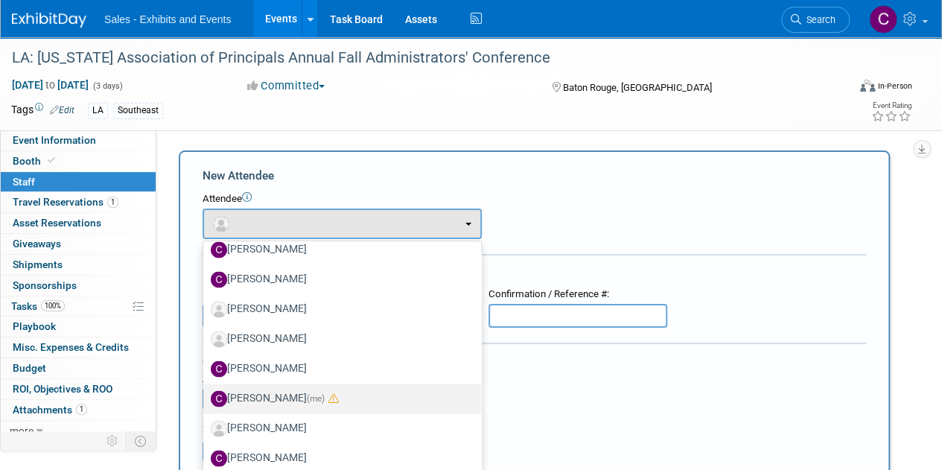
click at [264, 400] on label "Christine Lurz (me)" at bounding box center [338, 398] width 255 height 24
click at [206, 400] on input "Christine Lurz (me)" at bounding box center [201, 397] width 10 height 10
select select "a9e3834d-668b-4315-a5d4-069993be606a"
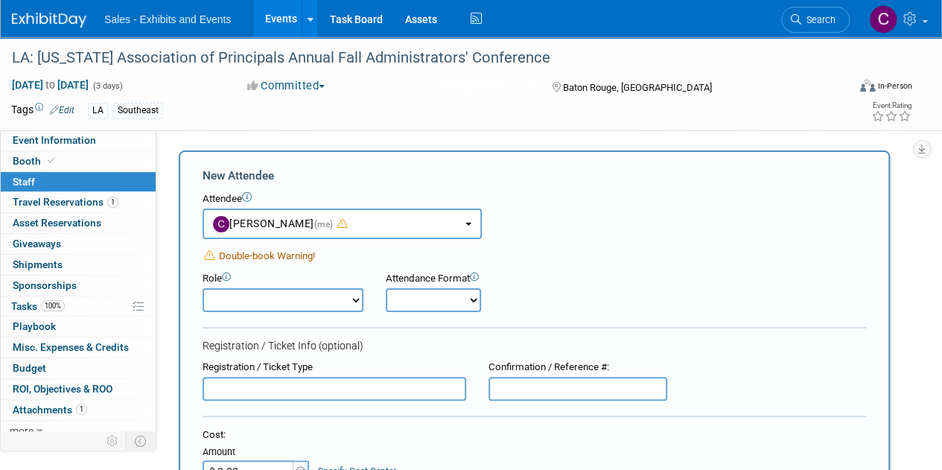
click at [344, 296] on select "Author Demonstrator Host Planner Presenter Product Rep Sales Representative" at bounding box center [283, 300] width 161 height 24
select select "6"
click at [203, 288] on select "Author Demonstrator Host Planner Presenter Product Rep Sales Representative" at bounding box center [283, 300] width 161 height 24
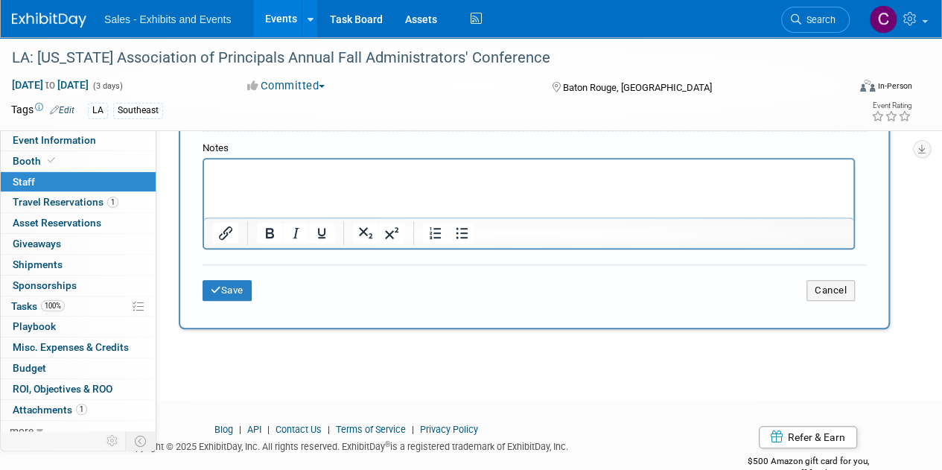
scroll to position [525, 0]
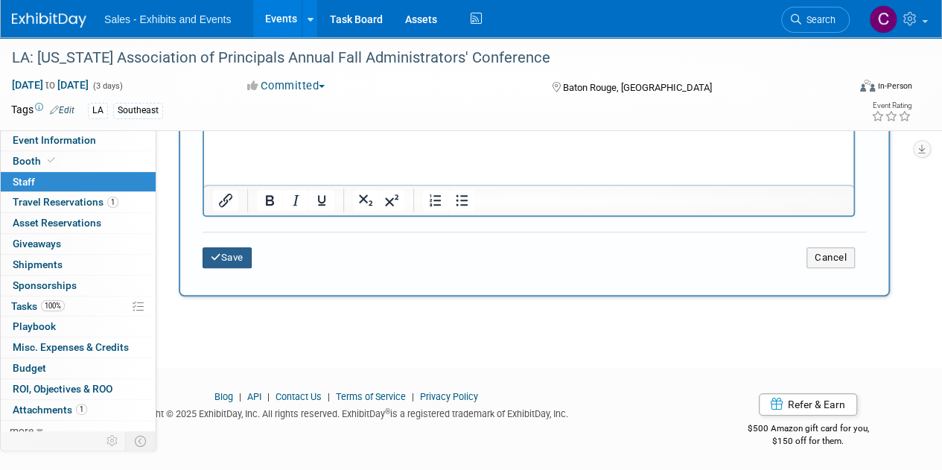
click at [232, 253] on button "Save" at bounding box center [227, 257] width 49 height 21
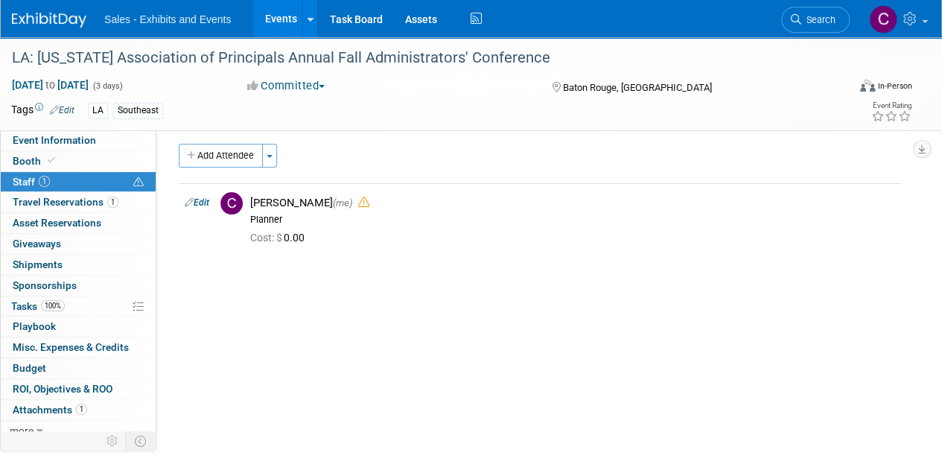
scroll to position [2, 0]
click at [273, 165] on button "Toggle Dropdown" at bounding box center [269, 160] width 15 height 24
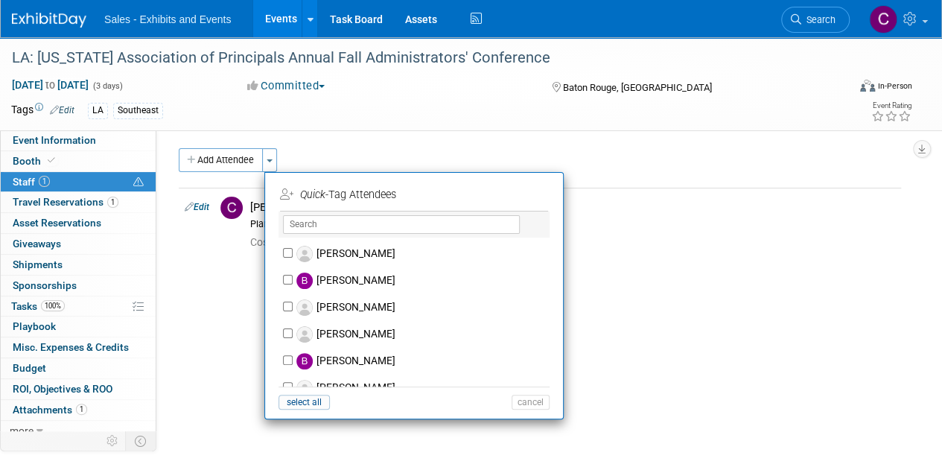
scroll to position [943, 0]
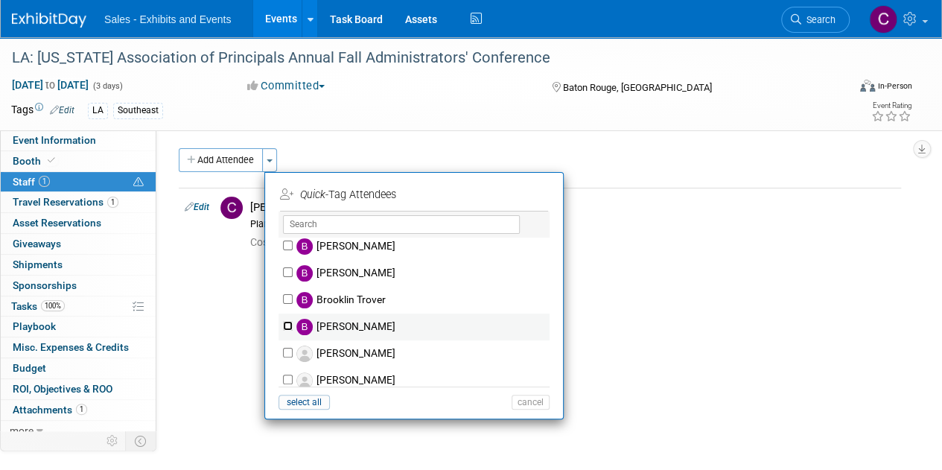
click at [290, 321] on input "Bruce Boyet" at bounding box center [288, 326] width 10 height 10
checkbox input "true"
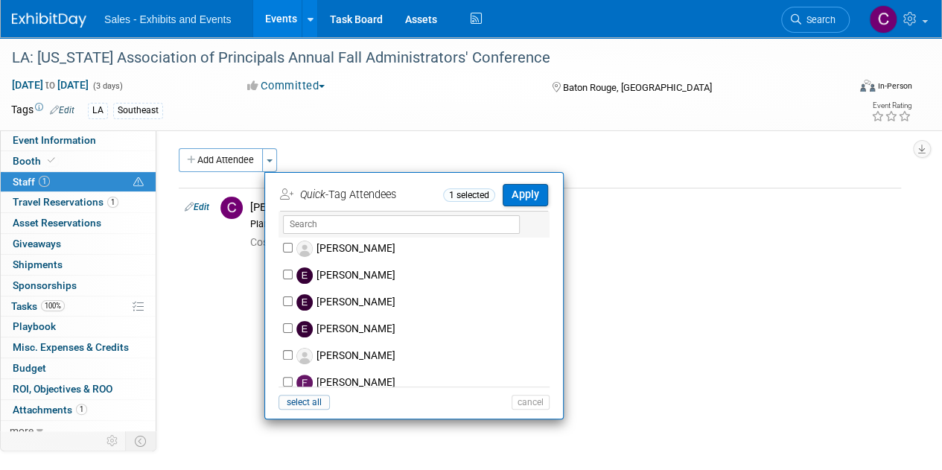
scroll to position [2087, 0]
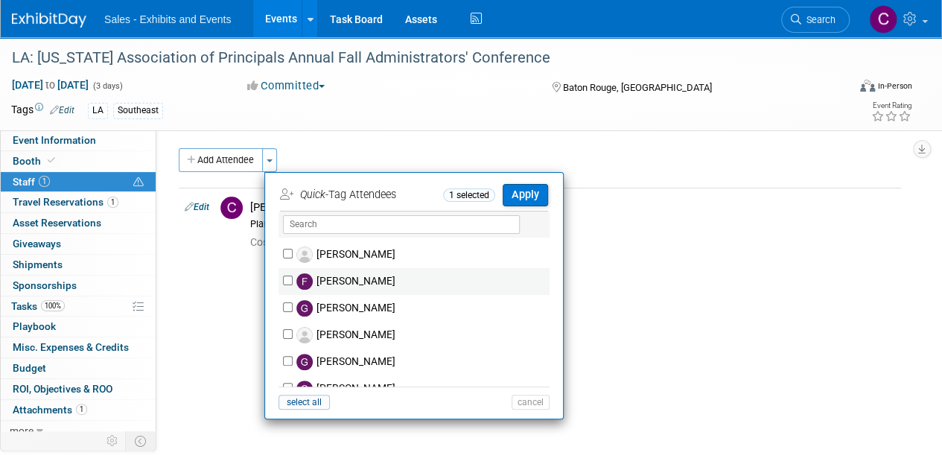
click at [284, 284] on div "Farrah Lemoine" at bounding box center [414, 281] width 271 height 27
click at [289, 276] on input "Farrah Lemoine" at bounding box center [288, 281] width 10 height 10
checkbox input "true"
click at [535, 190] on button "Apply" at bounding box center [525, 195] width 45 height 22
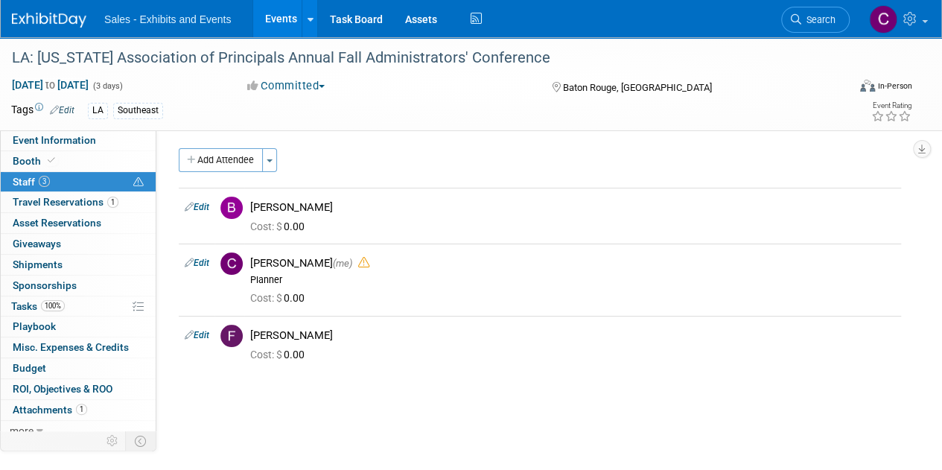
drag, startPoint x: 283, startPoint y: 19, endPoint x: 295, endPoint y: 9, distance: 15.4
click at [283, 19] on link "Events" at bounding box center [280, 18] width 54 height 37
